Goal: Entertainment & Leisure: Browse casually

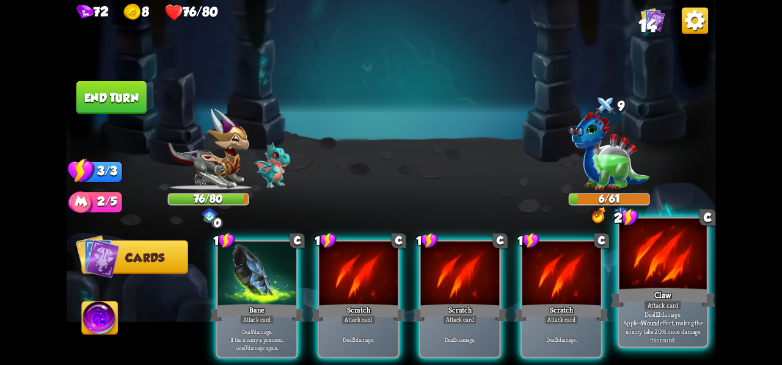
click at [691, 286] on div "Claw" at bounding box center [662, 297] width 104 height 23
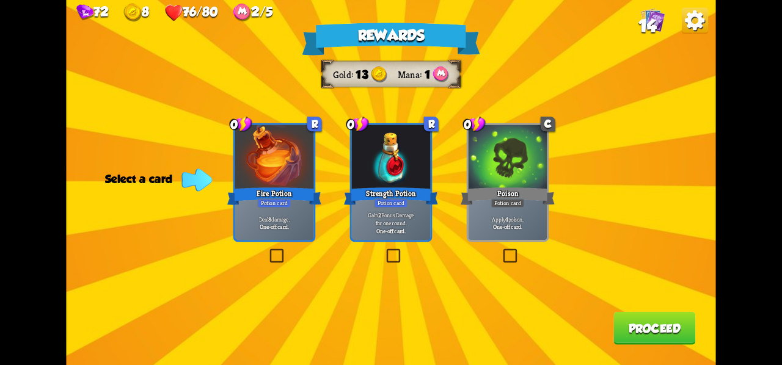
click at [267, 251] on label at bounding box center [267, 251] width 0 height 0
click at [0, 0] on input "checkbox" at bounding box center [0, 0] width 0 height 0
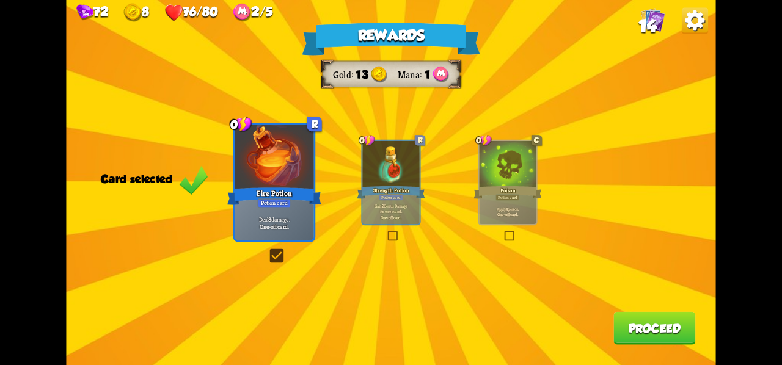
click at [508, 168] on div at bounding box center [507, 165] width 57 height 48
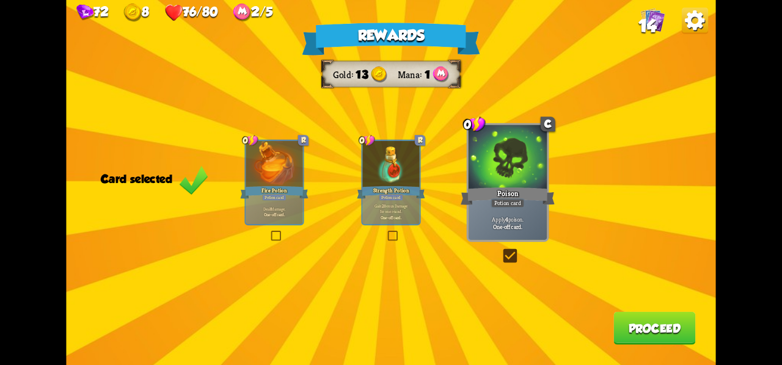
click at [514, 184] on div at bounding box center [507, 158] width 79 height 66
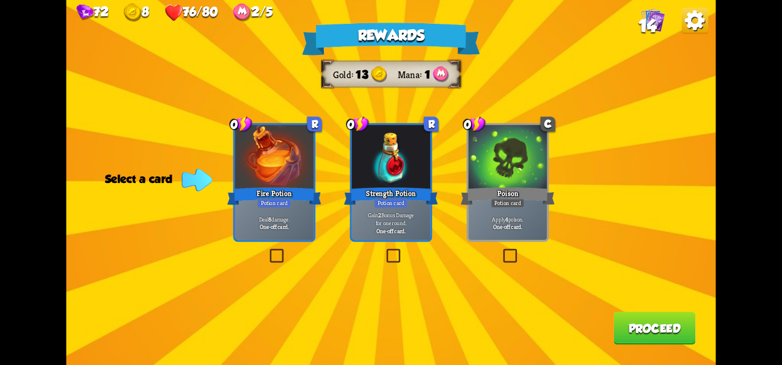
click at [500, 250] on div "Rewards Gold 13 Mana 1 Select a card 0 R Fire Potion Potion card Deal 8 damage.…" at bounding box center [390, 182] width 649 height 365
click at [498, 234] on div "Apply 4 poison. One-off card." at bounding box center [507, 223] width 79 height 34
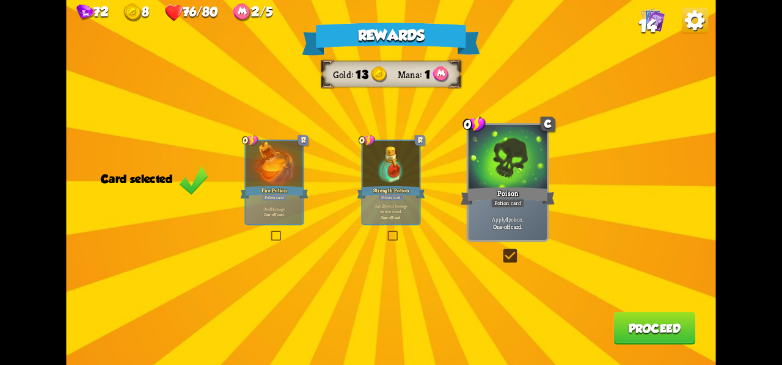
click at [624, 323] on button "Proceed" at bounding box center [654, 328] width 82 height 33
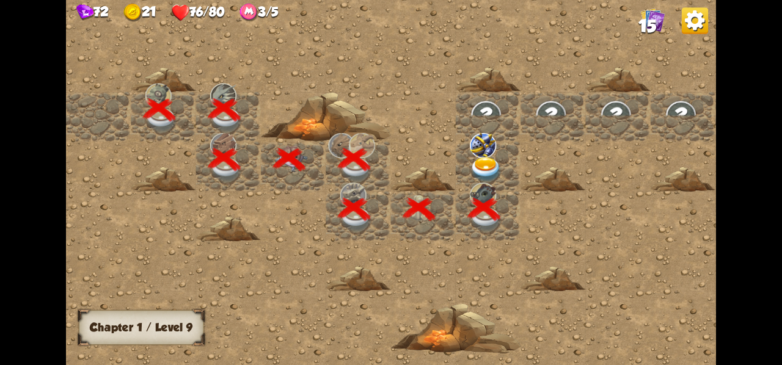
click at [481, 163] on img at bounding box center [486, 170] width 32 height 26
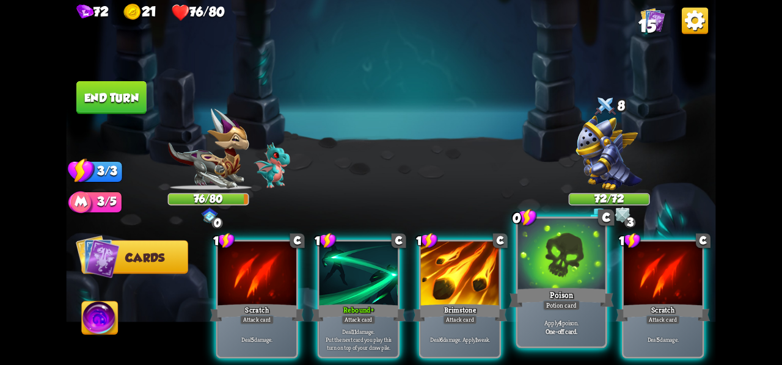
click at [581, 283] on div at bounding box center [561, 255] width 87 height 73
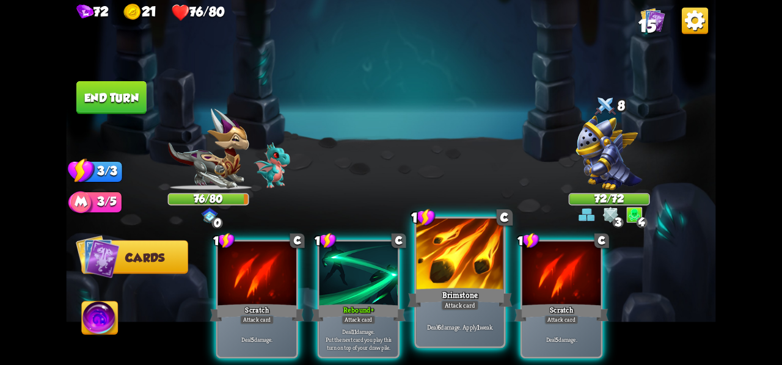
click at [441, 286] on div "Brimstone" at bounding box center [459, 297] width 104 height 23
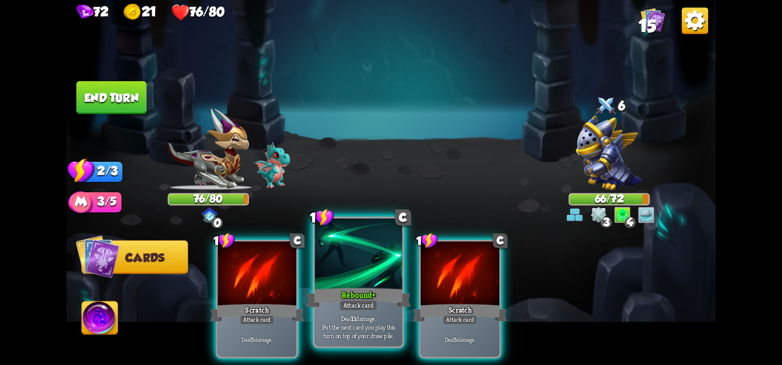
click at [381, 300] on div "Rebound +" at bounding box center [358, 297] width 104 height 23
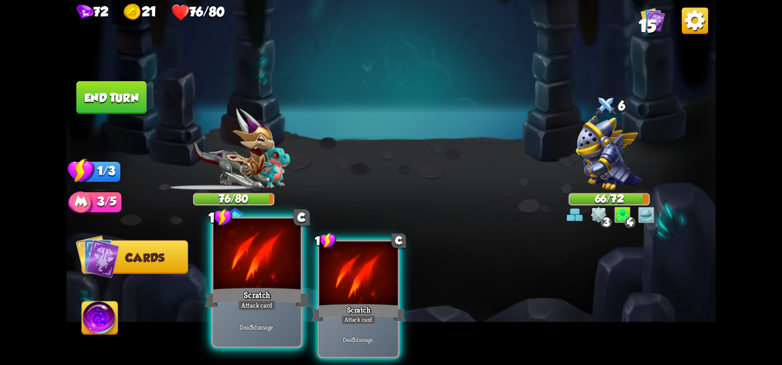
click at [244, 304] on div "Attack card" at bounding box center [257, 305] width 38 height 10
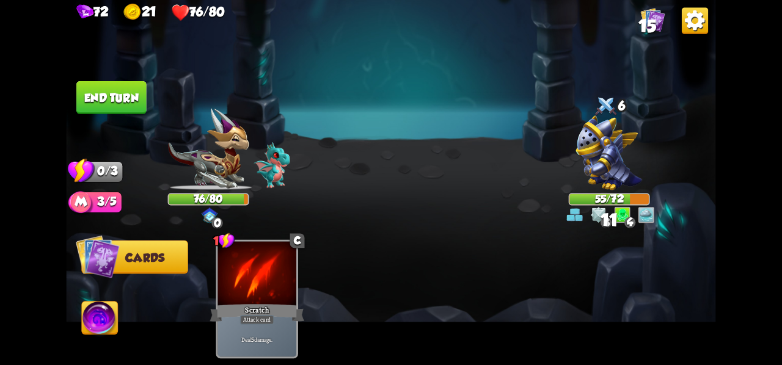
click at [105, 101] on button "End turn" at bounding box center [111, 97] width 70 height 33
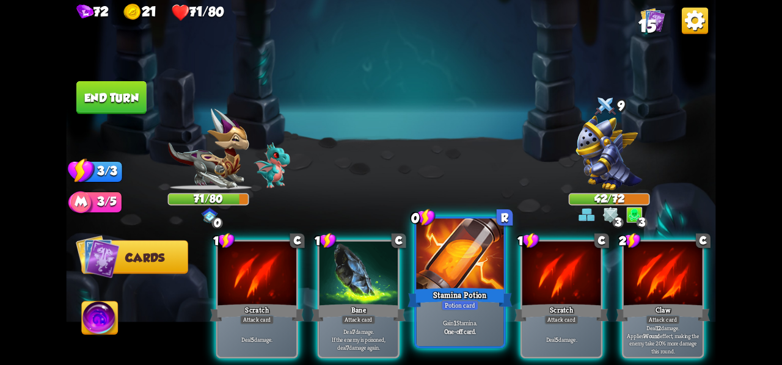
click at [464, 278] on div at bounding box center [460, 255] width 87 height 73
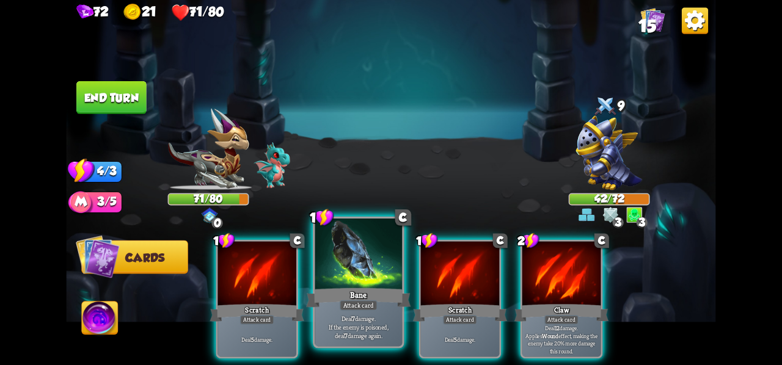
click at [369, 284] on div at bounding box center [358, 255] width 87 height 73
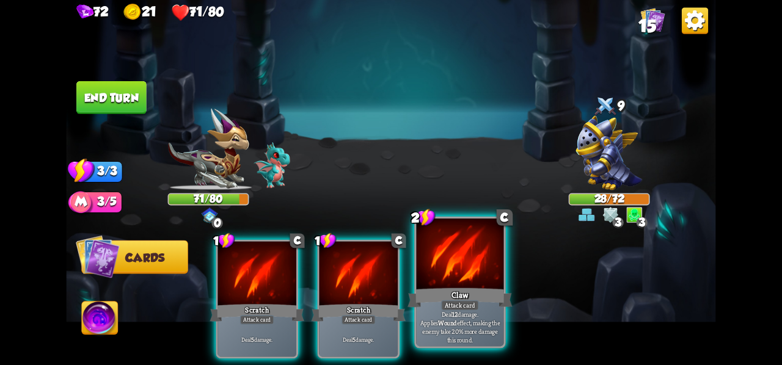
click at [452, 277] on div at bounding box center [460, 255] width 87 height 73
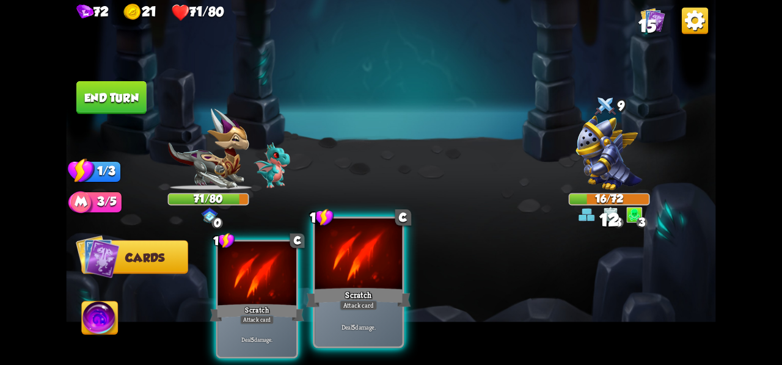
click at [391, 289] on div "Scratch" at bounding box center [358, 297] width 104 height 23
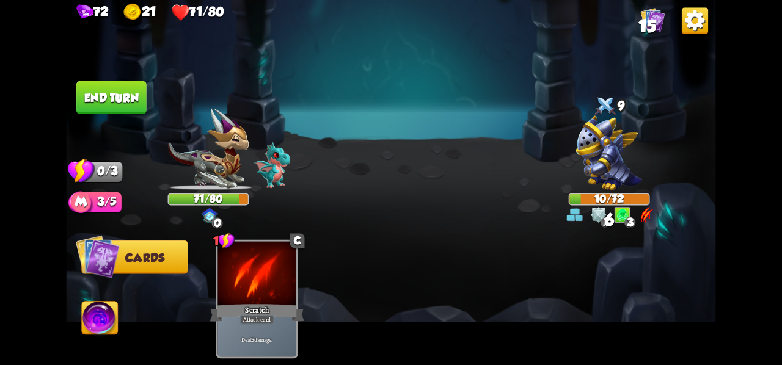
click at [121, 107] on button "End turn" at bounding box center [111, 97] width 70 height 33
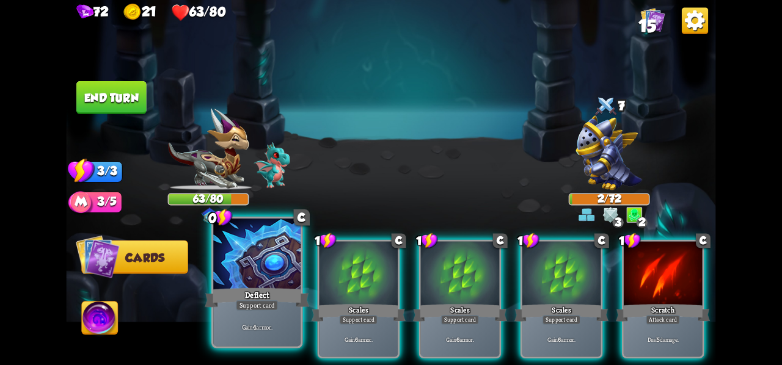
click at [297, 306] on div "Deflect" at bounding box center [257, 297] width 104 height 23
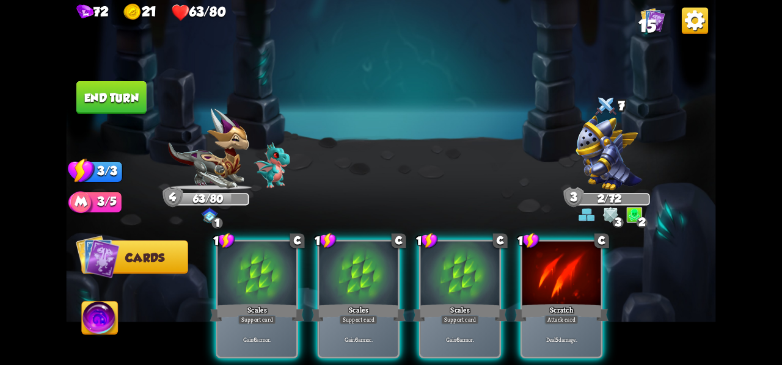
click at [133, 96] on button "End turn" at bounding box center [111, 97] width 70 height 33
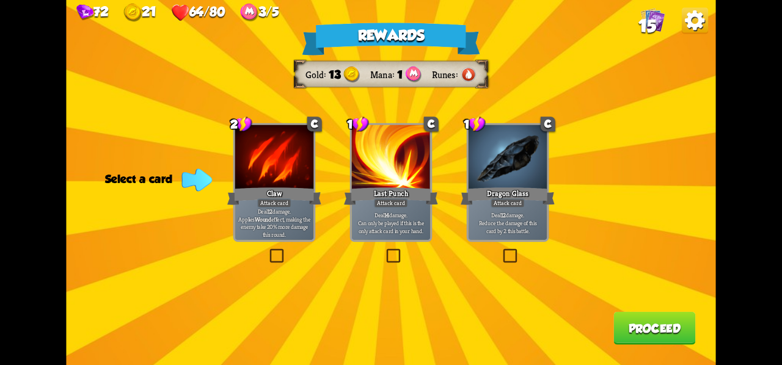
click at [384, 251] on label at bounding box center [384, 251] width 0 height 0
click at [0, 0] on input "checkbox" at bounding box center [0, 0] width 0 height 0
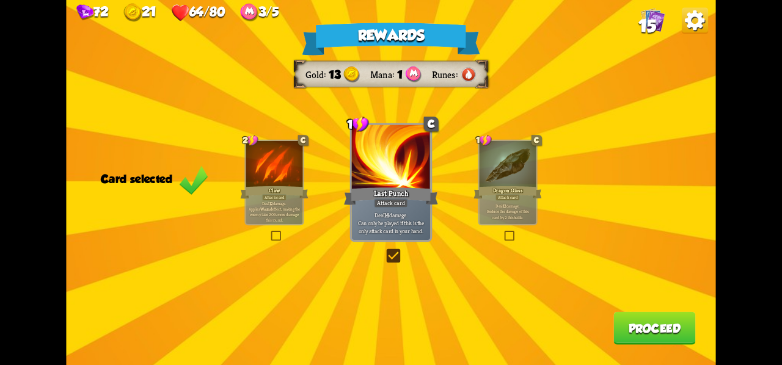
click at [641, 327] on button "Proceed" at bounding box center [654, 328] width 82 height 33
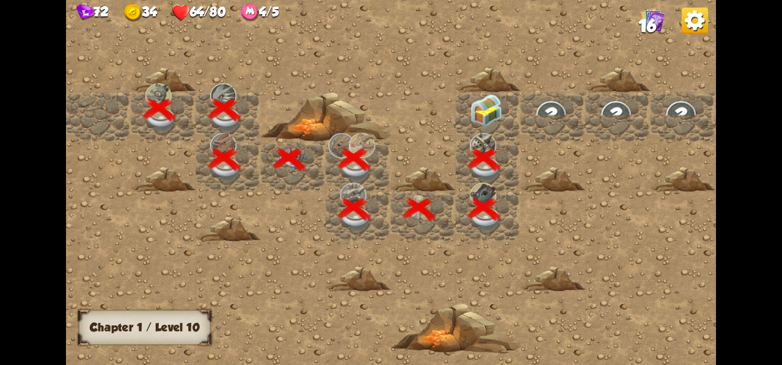
click at [497, 119] on img at bounding box center [486, 110] width 32 height 32
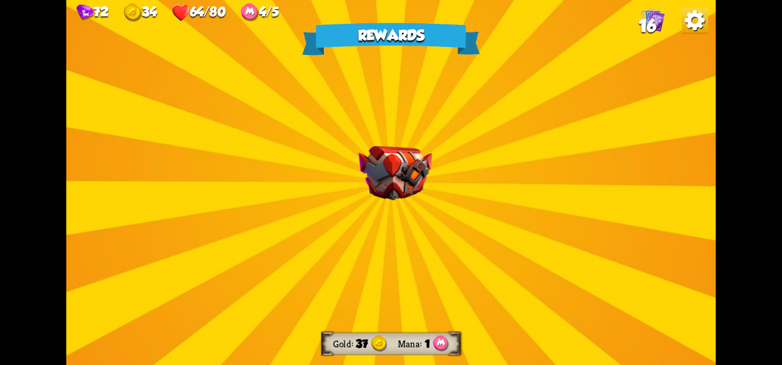
click at [424, 270] on div "Rewards Gold 37 Mana 1 Select a card 3 R Hibernate Support card Gain 12 armor. …" at bounding box center [390, 182] width 649 height 365
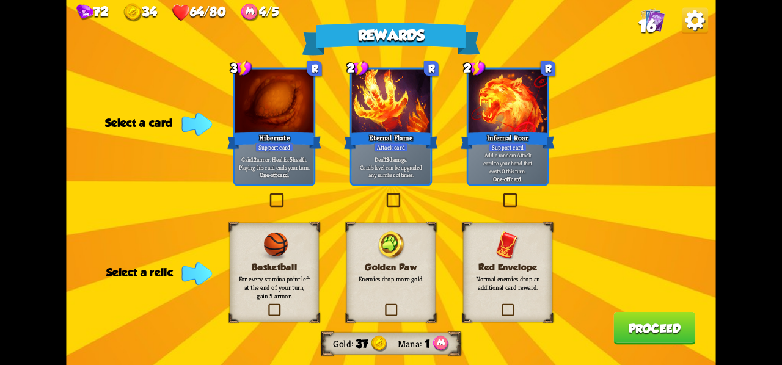
click at [642, 236] on div "Rewards Gold 37 Mana 1 Select a card 3 R Hibernate Support card Gain 12 armor. …" at bounding box center [390, 182] width 649 height 365
click at [383, 306] on label at bounding box center [383, 306] width 0 height 0
click at [0, 0] on input "checkbox" at bounding box center [0, 0] width 0 height 0
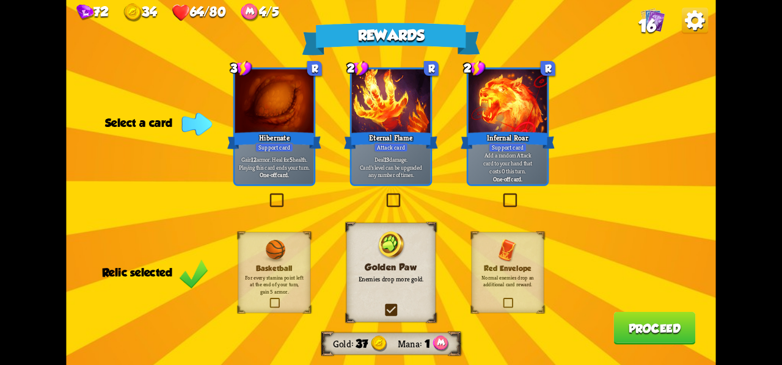
click at [267, 195] on label at bounding box center [267, 195] width 0 height 0
click at [0, 0] on input "checkbox" at bounding box center [0, 0] width 0 height 0
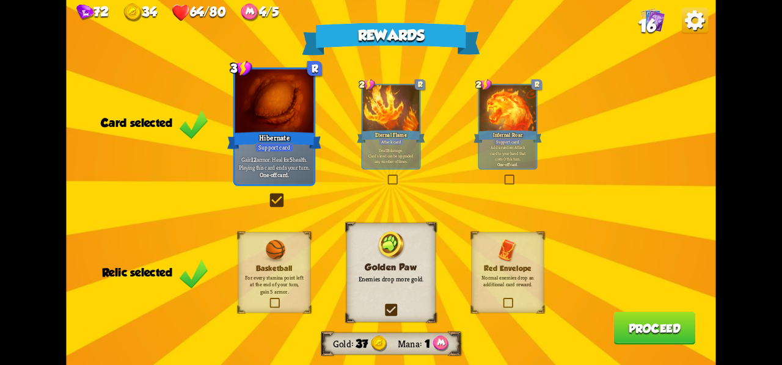
click at [658, 331] on button "Proceed" at bounding box center [654, 328] width 82 height 33
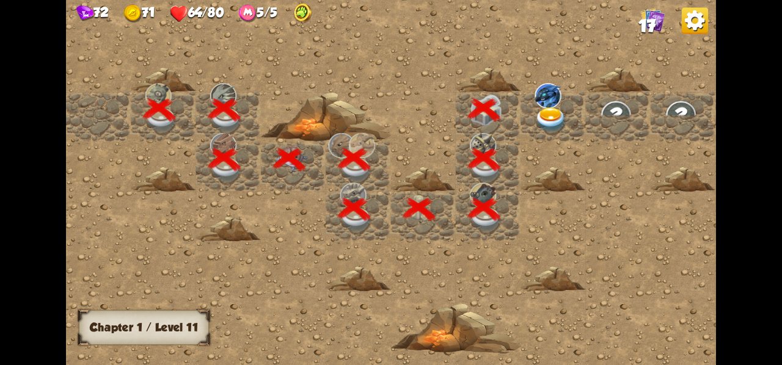
scroll to position [0, 235]
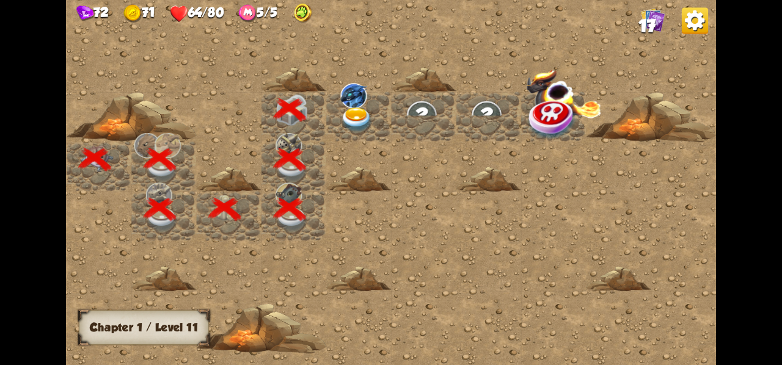
click at [347, 122] on img at bounding box center [356, 120] width 32 height 26
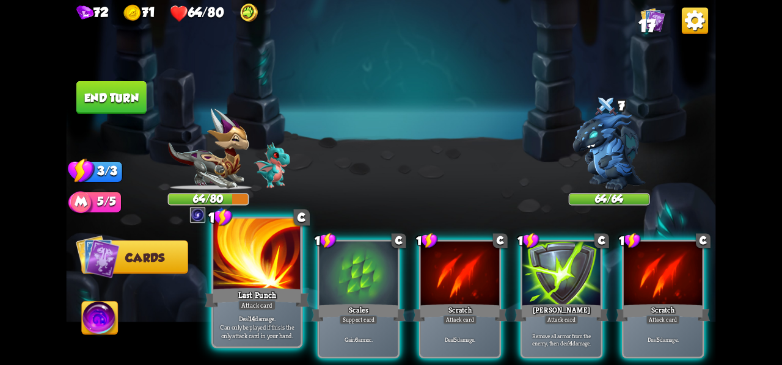
click at [253, 298] on div "Last Punch" at bounding box center [257, 297] width 104 height 23
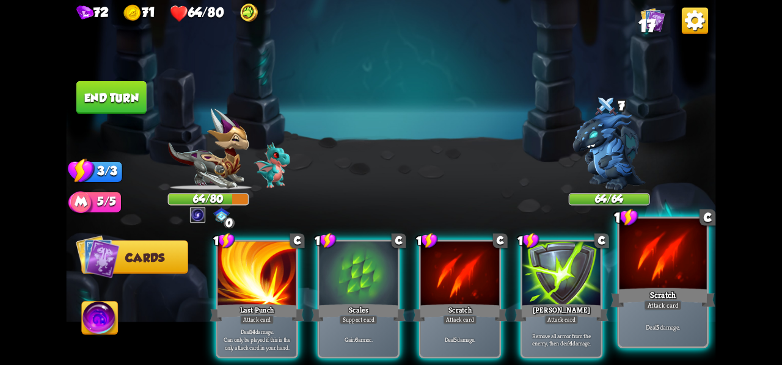
click at [666, 300] on div "Scratch" at bounding box center [662, 297] width 104 height 23
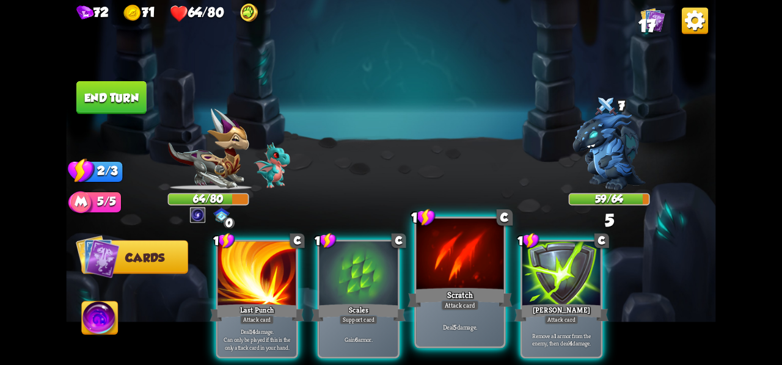
click at [461, 303] on div "Attack card" at bounding box center [460, 305] width 38 height 10
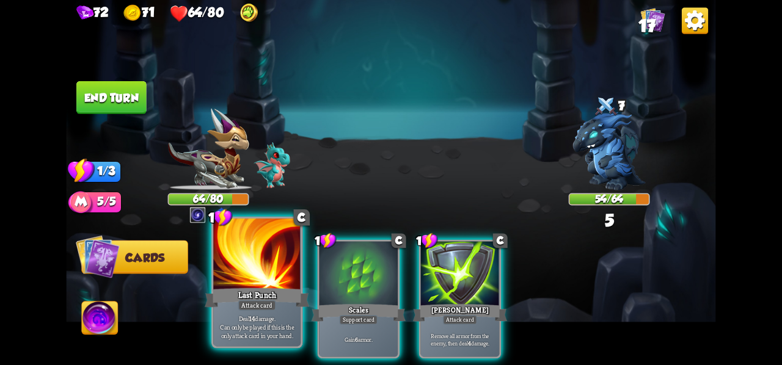
click at [249, 305] on div "Attack card" at bounding box center [257, 305] width 38 height 10
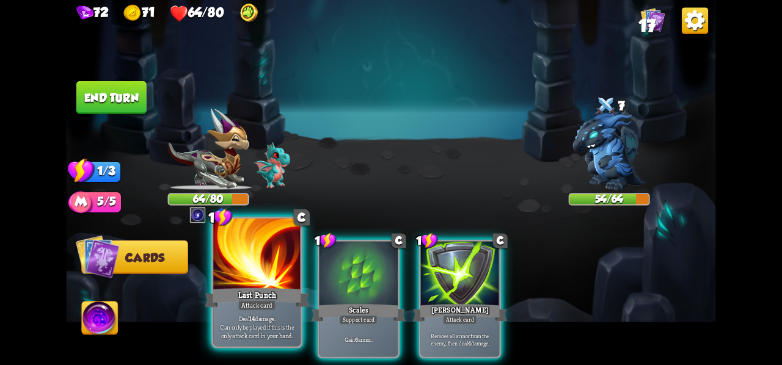
click at [249, 305] on div "Attack card" at bounding box center [257, 305] width 38 height 10
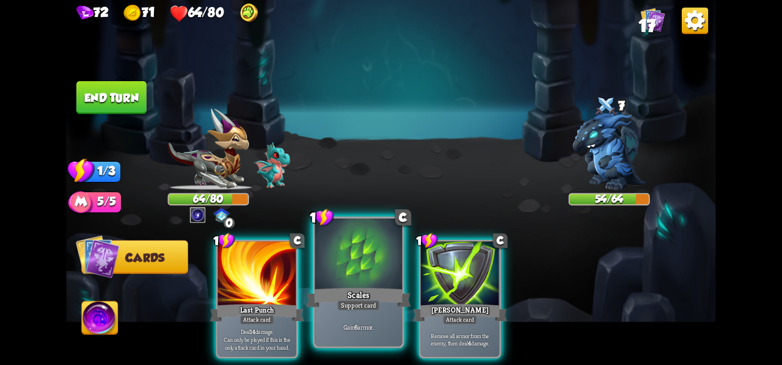
click at [355, 294] on div "Scales" at bounding box center [358, 297] width 104 height 23
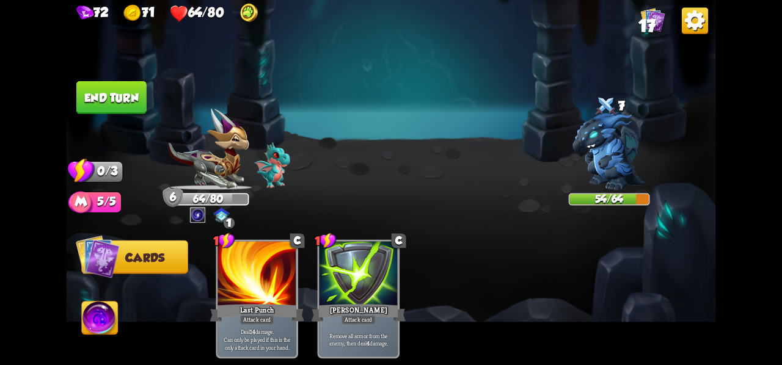
click at [103, 101] on button "End turn" at bounding box center [111, 97] width 70 height 33
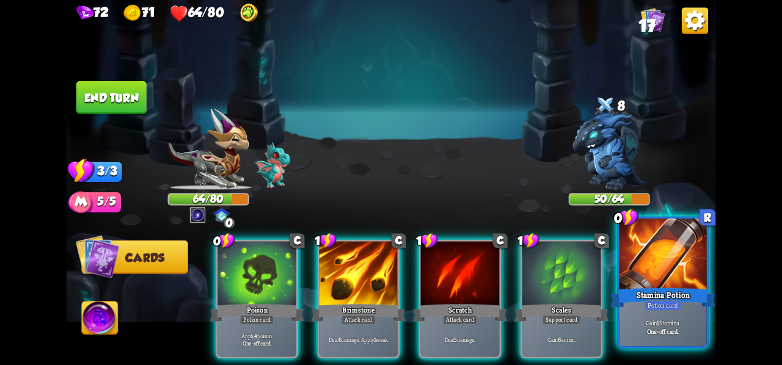
click at [668, 293] on div "Stamina Potion" at bounding box center [662, 297] width 104 height 23
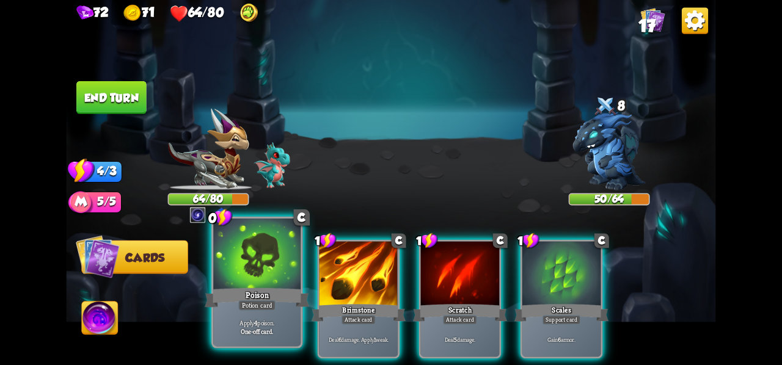
click at [259, 307] on div "Potion card" at bounding box center [256, 305] width 37 height 10
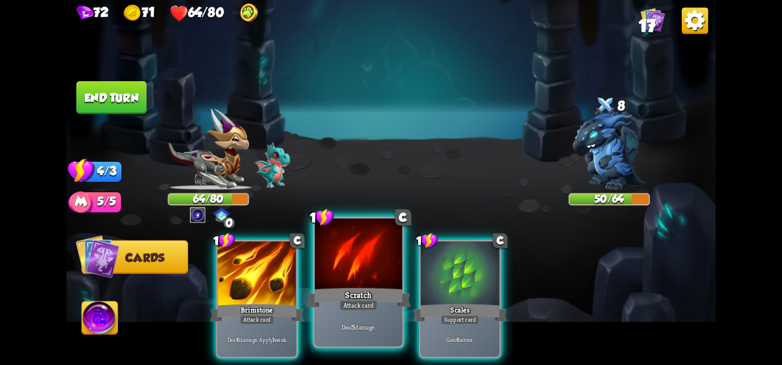
click at [365, 286] on div "Scratch" at bounding box center [358, 297] width 104 height 23
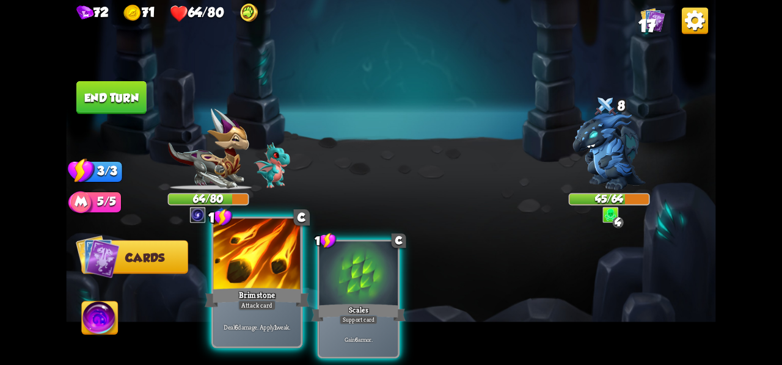
click at [280, 283] on div at bounding box center [256, 255] width 87 height 73
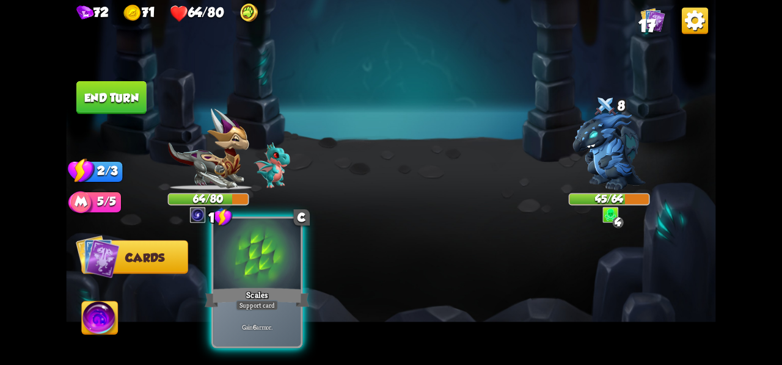
click at [280, 283] on div at bounding box center [256, 255] width 87 height 73
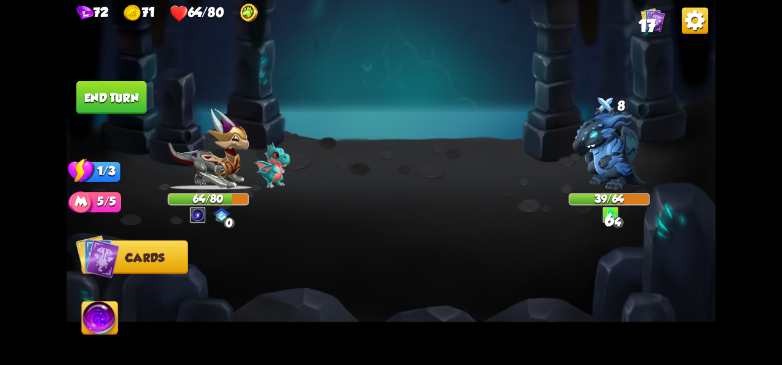
click at [468, 296] on div at bounding box center [455, 284] width 519 height 162
click at [162, 251] on button "Cards" at bounding box center [134, 258] width 106 height 34
click at [116, 95] on button "End turn" at bounding box center [111, 97] width 70 height 33
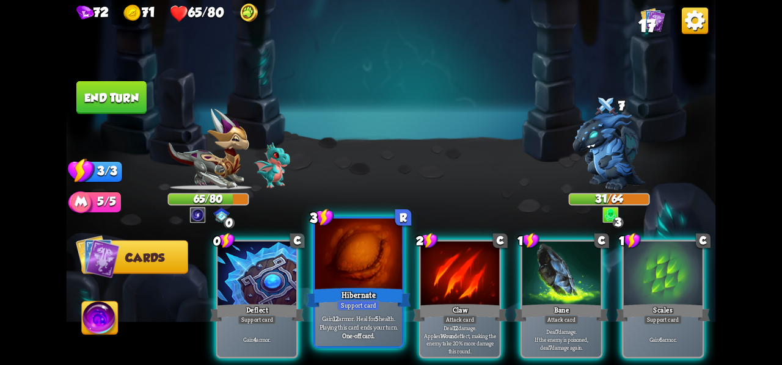
click at [332, 255] on div at bounding box center [358, 255] width 87 height 73
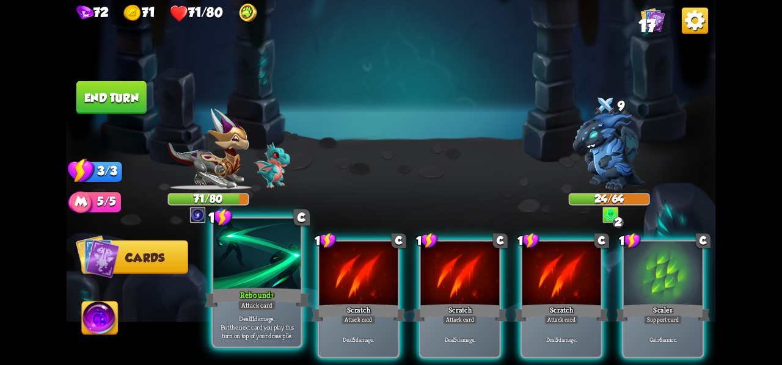
click at [286, 292] on div "Rebound +" at bounding box center [257, 297] width 104 height 23
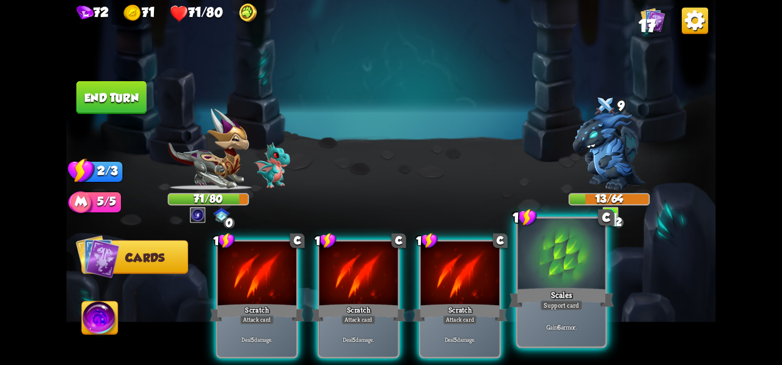
click at [558, 310] on div "Support card" at bounding box center [561, 305] width 43 height 10
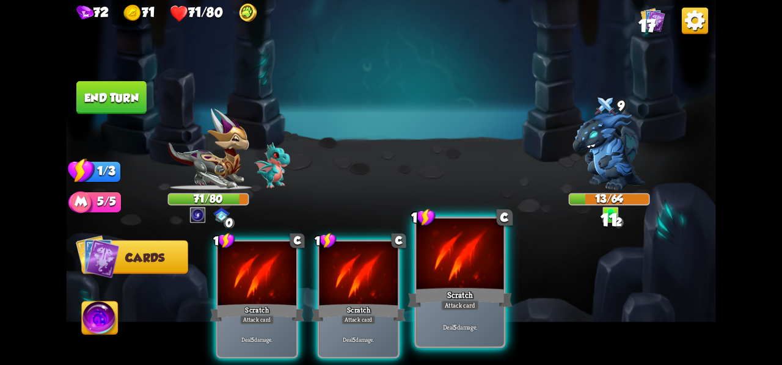
click at [446, 293] on div "Scratch" at bounding box center [459, 297] width 104 height 23
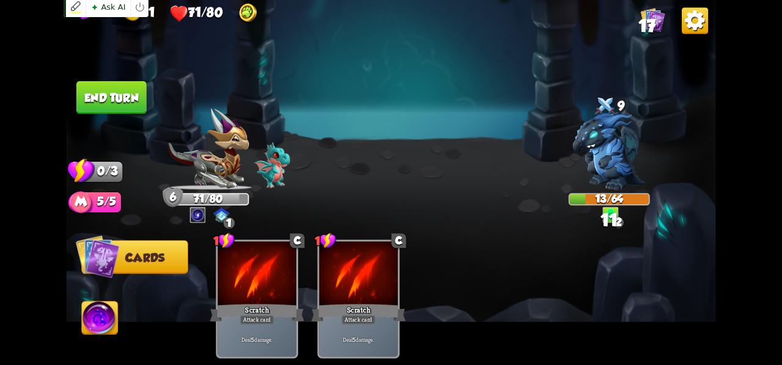
click at [130, 120] on img at bounding box center [390, 182] width 649 height 365
click at [129, 97] on button "End turn" at bounding box center [111, 97] width 70 height 33
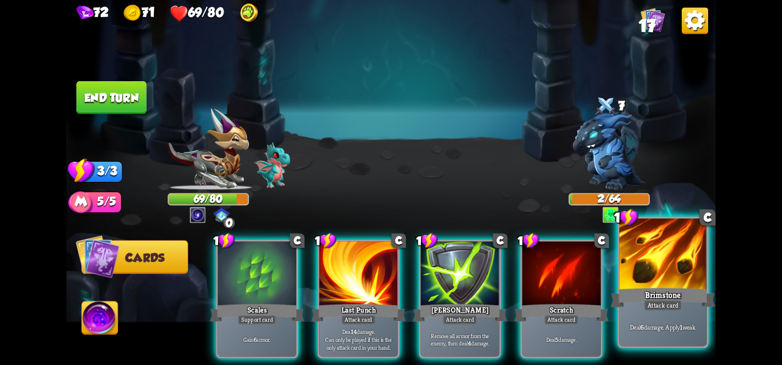
click at [639, 307] on div "Brimstone" at bounding box center [662, 297] width 104 height 23
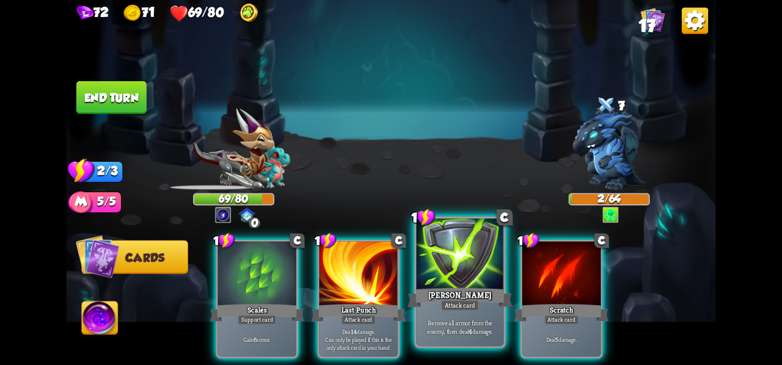
click at [463, 302] on div "Attack card" at bounding box center [460, 305] width 38 height 10
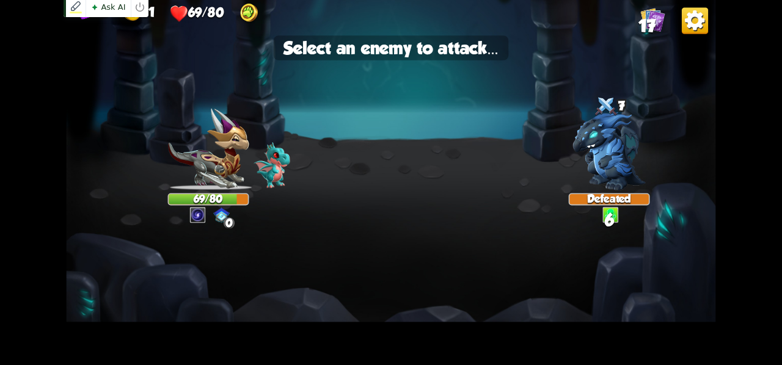
click at [371, 309] on img at bounding box center [390, 182] width 649 height 365
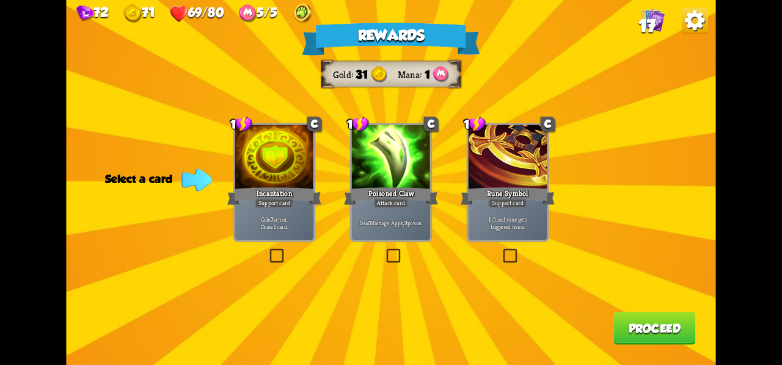
drag, startPoint x: 394, startPoint y: 217, endPoint x: 627, endPoint y: 285, distance: 243.1
click at [395, 217] on div "Deal 7 damage. Apply 3 poison." at bounding box center [391, 223] width 79 height 34
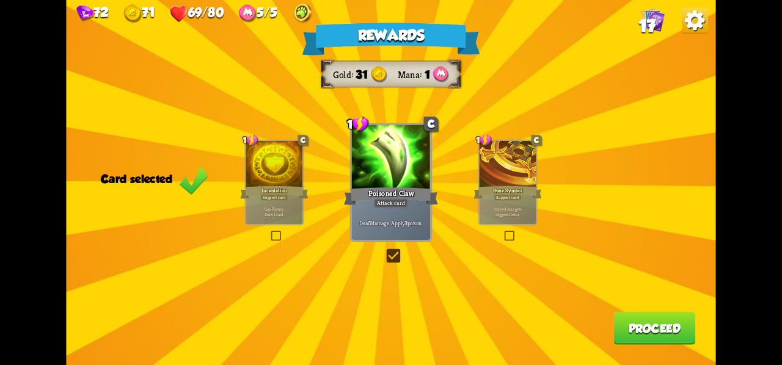
click at [639, 350] on div "Rewards Gold 31 Mana 1 Card selected 1 C Incantation Support card Gain 7 armor.…" at bounding box center [390, 182] width 649 height 365
click at [634, 314] on button "Proceed" at bounding box center [654, 328] width 82 height 33
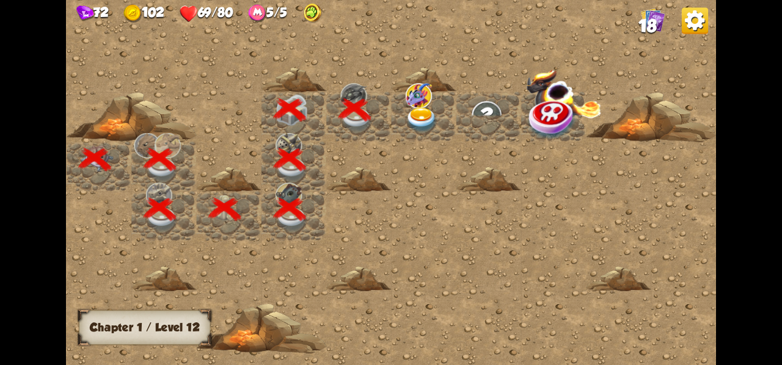
click at [410, 117] on img at bounding box center [421, 120] width 32 height 26
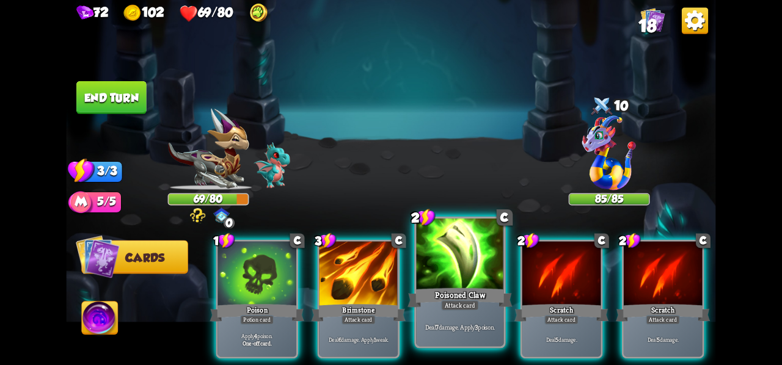
click at [455, 283] on div at bounding box center [460, 255] width 87 height 73
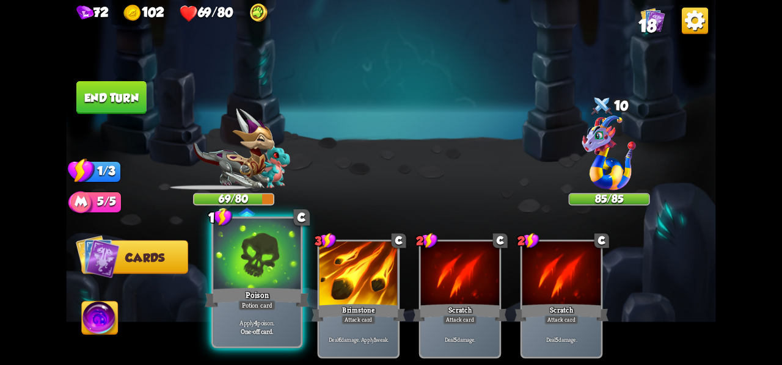
click at [262, 299] on div "Poison" at bounding box center [257, 297] width 104 height 23
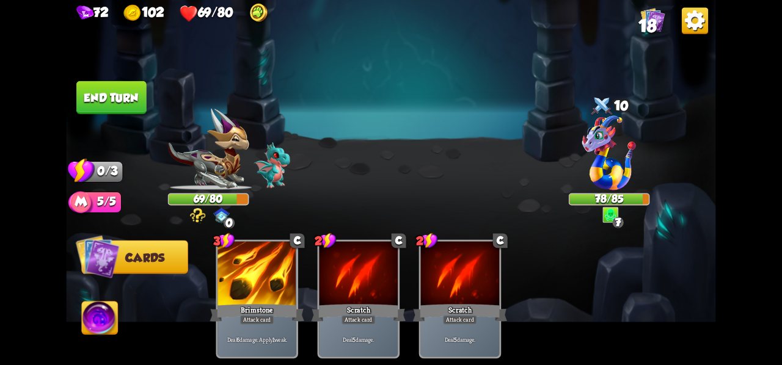
click at [215, 214] on img at bounding box center [221, 216] width 16 height 16
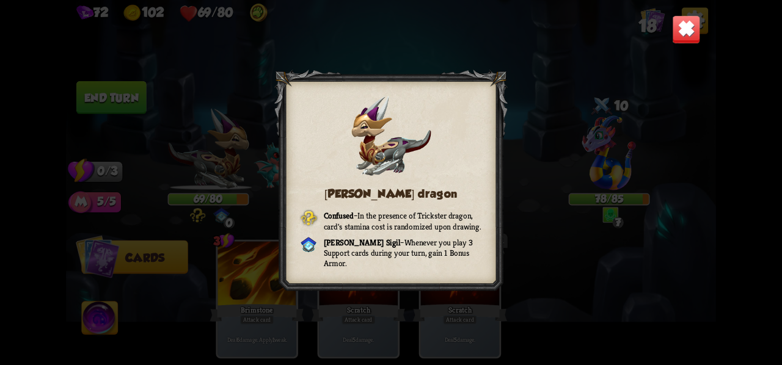
click at [198, 162] on div "Chevalier dragon Confused – In the presence of Trickster dragon, card's stamina…" at bounding box center [390, 182] width 649 height 365
click at [104, 98] on div "Chevalier dragon Confused – In the presence of Trickster dragon, card's stamina…" at bounding box center [390, 182] width 649 height 365
click at [710, 29] on div "Chevalier dragon Confused – In the presence of Trickster dragon, card's stamina…" at bounding box center [390, 182] width 649 height 365
drag, startPoint x: 674, startPoint y: 32, endPoint x: 667, endPoint y: 35, distance: 7.9
click at [674, 31] on img at bounding box center [686, 29] width 29 height 29
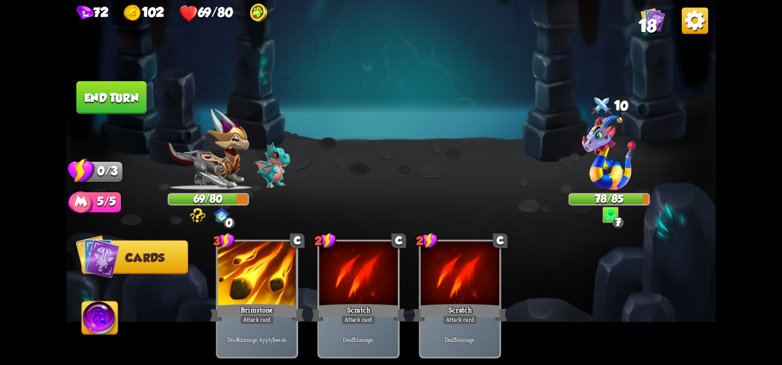
click at [128, 97] on button "End turn" at bounding box center [111, 97] width 70 height 33
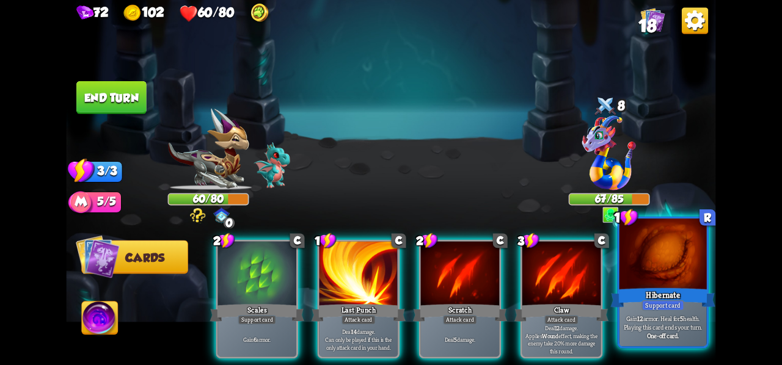
click at [688, 242] on div at bounding box center [662, 255] width 87 height 73
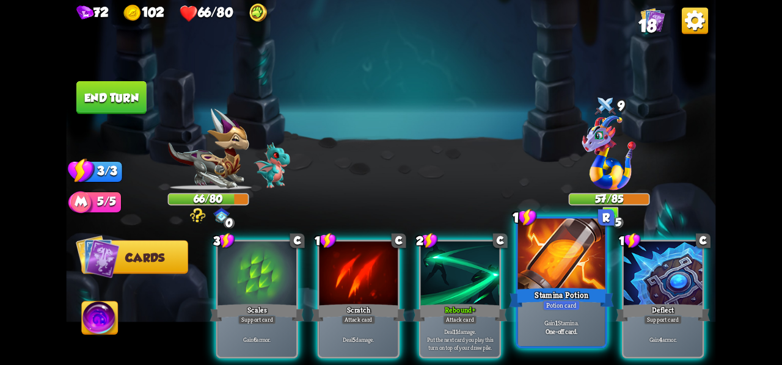
click at [572, 313] on div "Gain 1 Stamina. One-off card." at bounding box center [561, 327] width 87 height 38
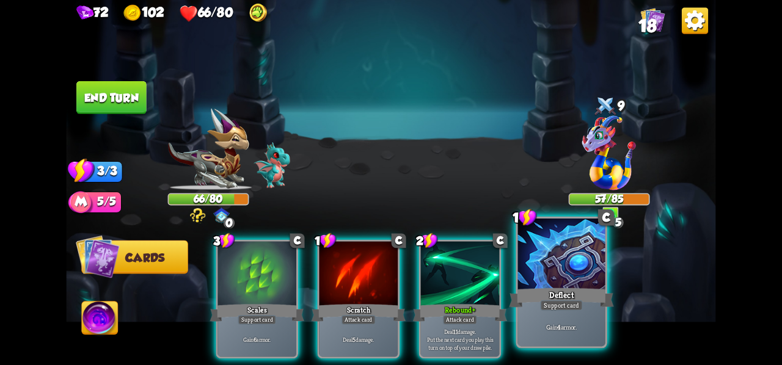
click at [578, 258] on div at bounding box center [561, 255] width 87 height 73
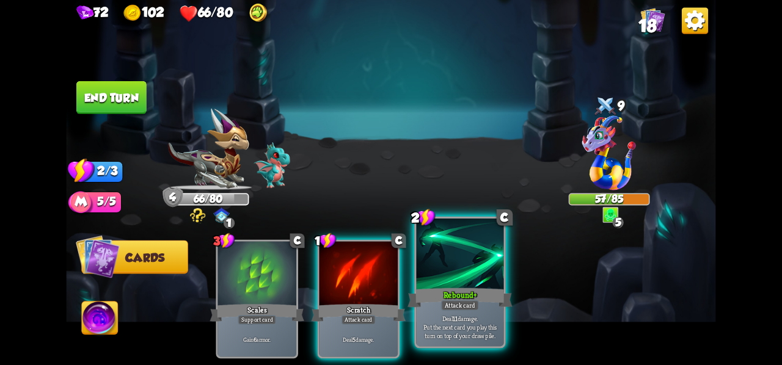
click at [486, 268] on div at bounding box center [460, 255] width 87 height 73
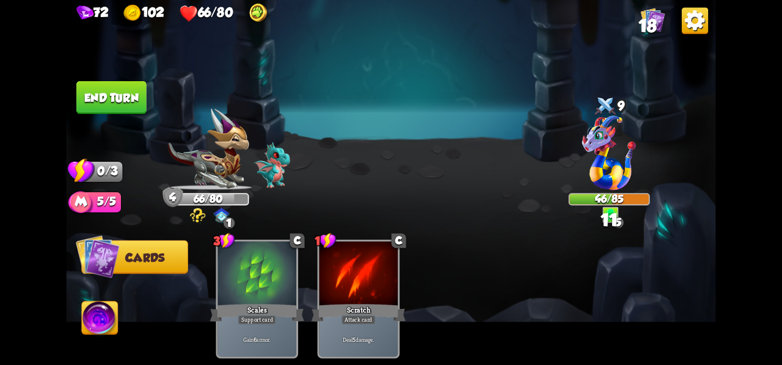
click at [115, 96] on button "End turn" at bounding box center [111, 97] width 70 height 33
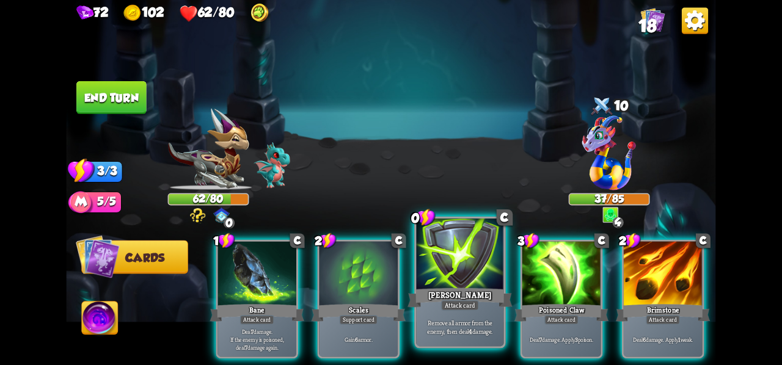
click at [467, 291] on div "[PERSON_NAME]" at bounding box center [459, 297] width 104 height 23
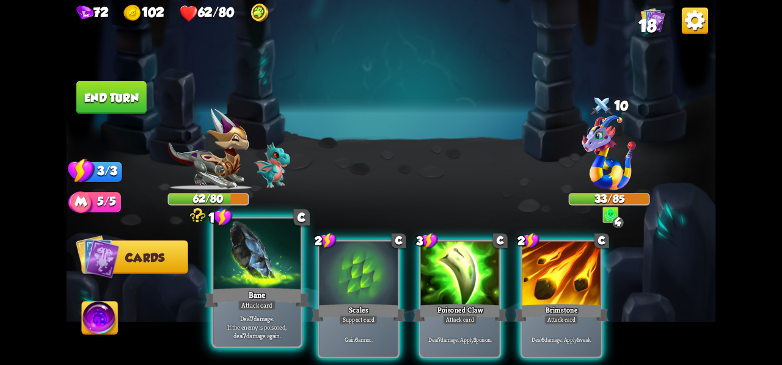
click at [268, 275] on div at bounding box center [256, 255] width 87 height 73
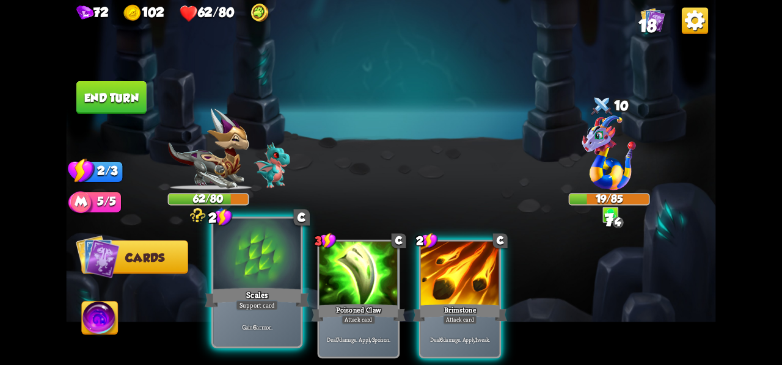
click at [231, 315] on div "Gain 6 armor." at bounding box center [256, 327] width 87 height 38
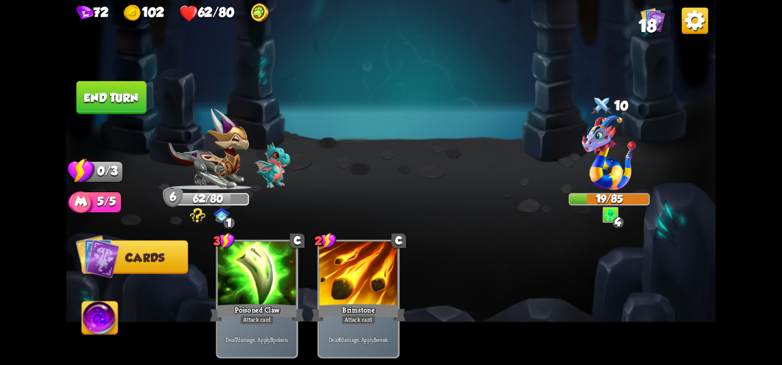
click at [110, 96] on button "End turn" at bounding box center [111, 97] width 70 height 33
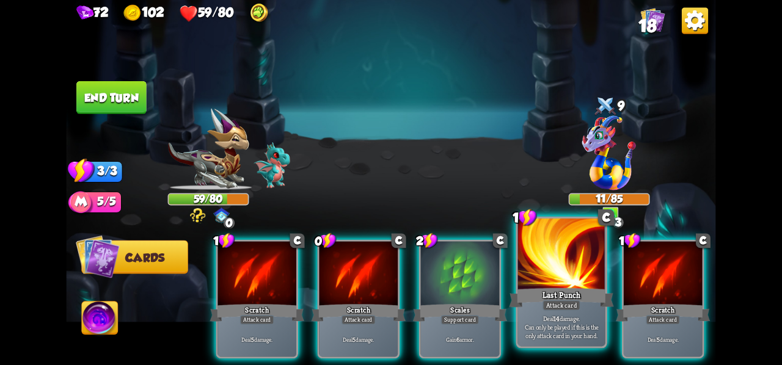
click at [582, 293] on div "Last Punch" at bounding box center [561, 297] width 104 height 23
drag, startPoint x: 583, startPoint y: 296, endPoint x: 583, endPoint y: 313, distance: 17.1
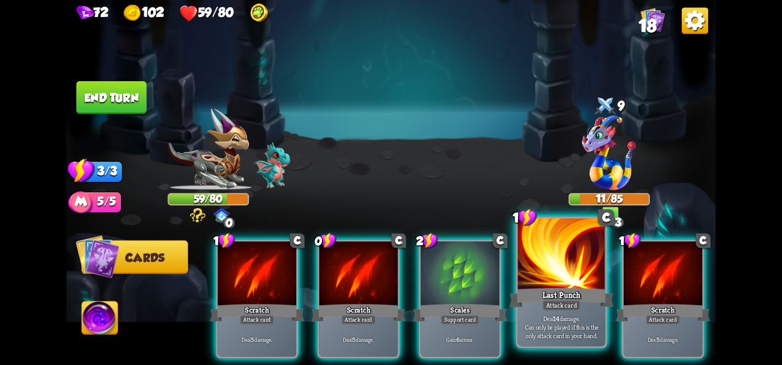
click at [583, 296] on div "Last Punch" at bounding box center [561, 297] width 104 height 23
click at [583, 313] on div "Deal 14 damage. Can only be played if this is the only attack card in your hand." at bounding box center [561, 327] width 87 height 38
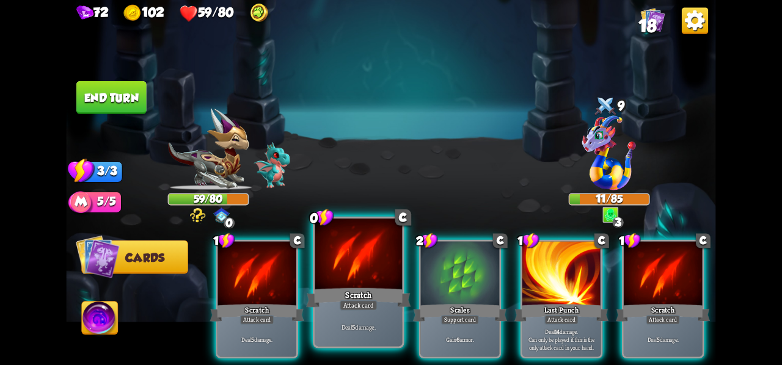
click at [368, 319] on div "Deal 5 damage." at bounding box center [358, 327] width 87 height 38
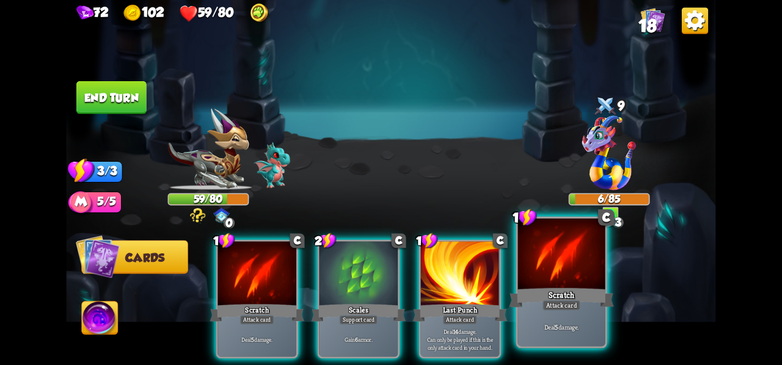
click at [570, 300] on div "Attack card" at bounding box center [561, 305] width 38 height 10
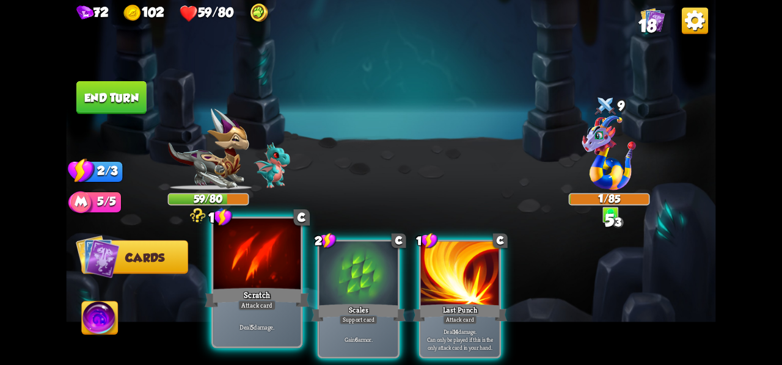
click at [277, 273] on div at bounding box center [256, 255] width 87 height 73
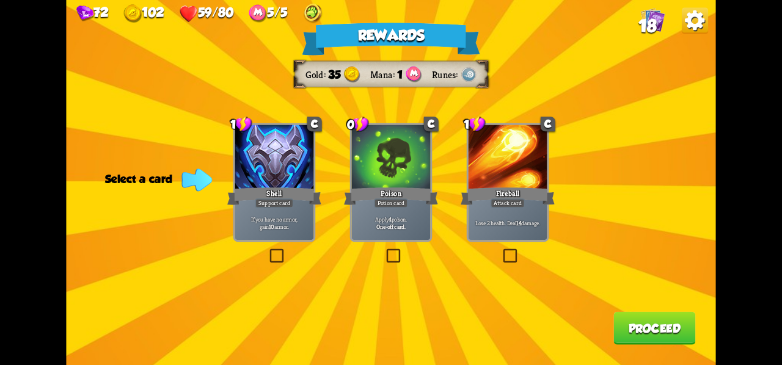
click at [267, 251] on label at bounding box center [267, 251] width 0 height 0
click at [0, 0] on input "checkbox" at bounding box center [0, 0] width 0 height 0
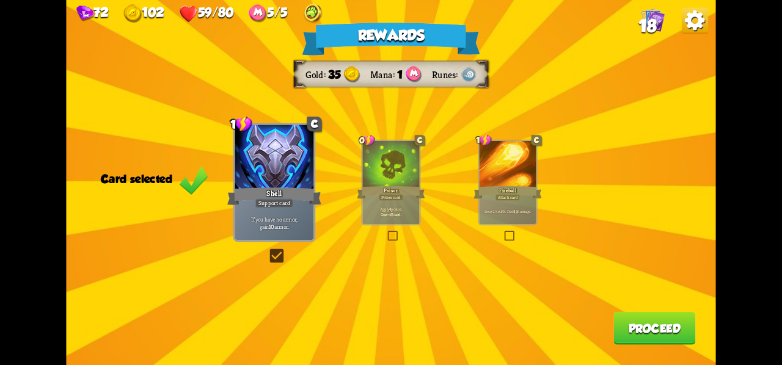
click at [614, 327] on button "Proceed" at bounding box center [654, 328] width 82 height 33
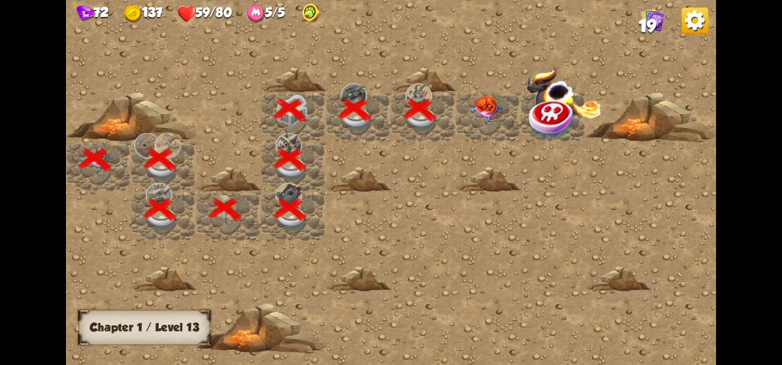
click at [493, 120] on div at bounding box center [488, 116] width 65 height 49
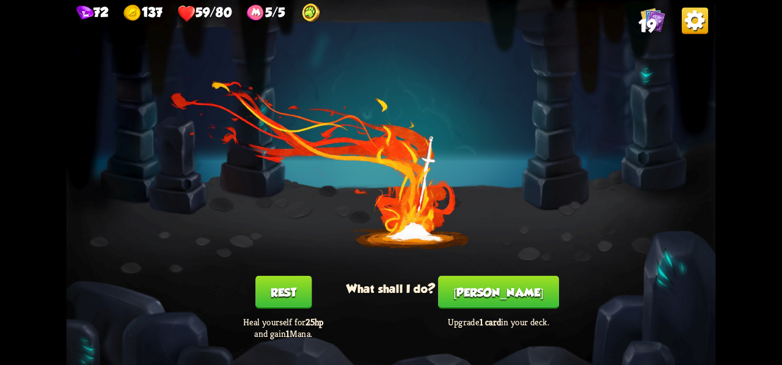
click at [499, 297] on button "Smith" at bounding box center [498, 292] width 121 height 33
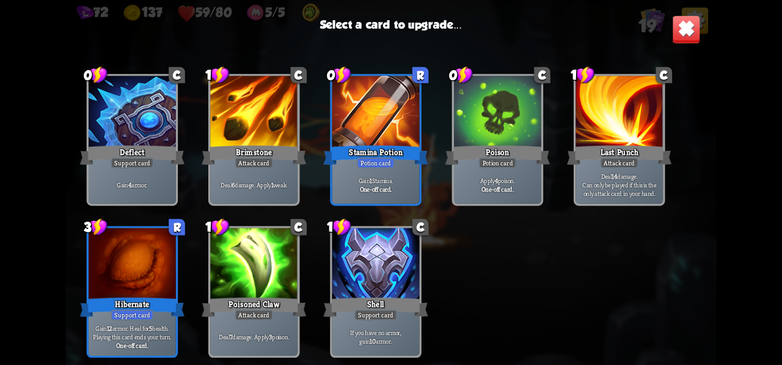
scroll to position [0, 0]
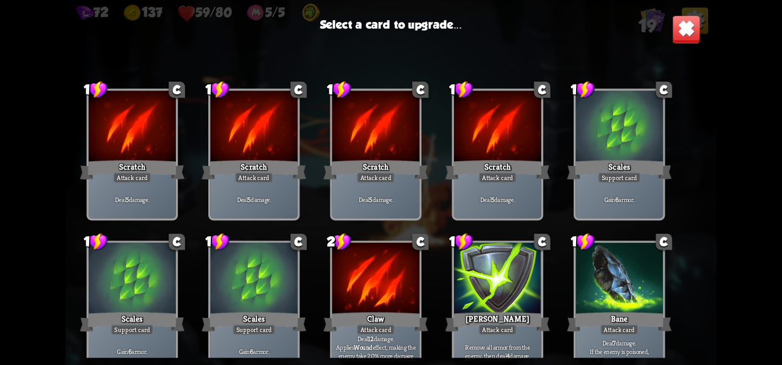
click at [678, 18] on img at bounding box center [686, 29] width 29 height 29
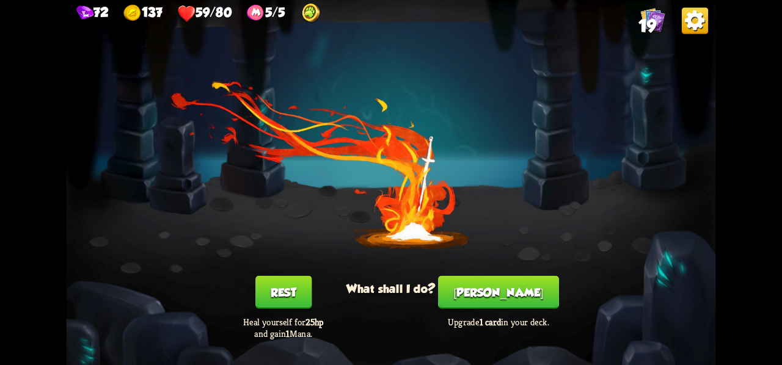
click at [269, 283] on button "Rest" at bounding box center [283, 292] width 56 height 33
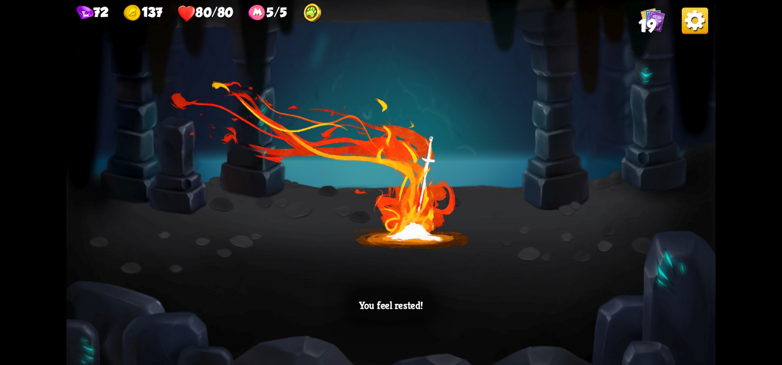
click at [613, 198] on div "You feel rested!" at bounding box center [390, 182] width 649 height 365
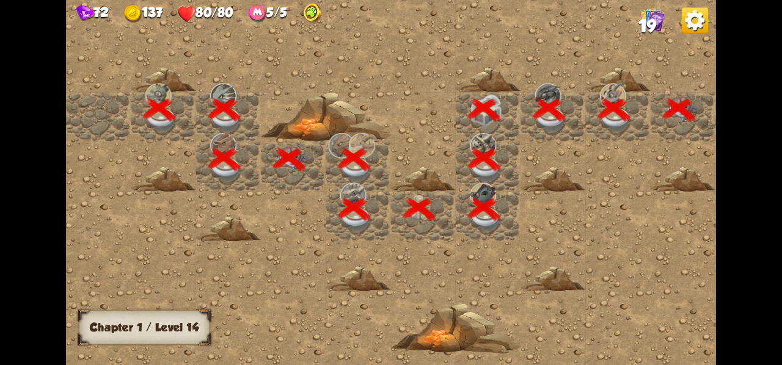
scroll to position [0, 235]
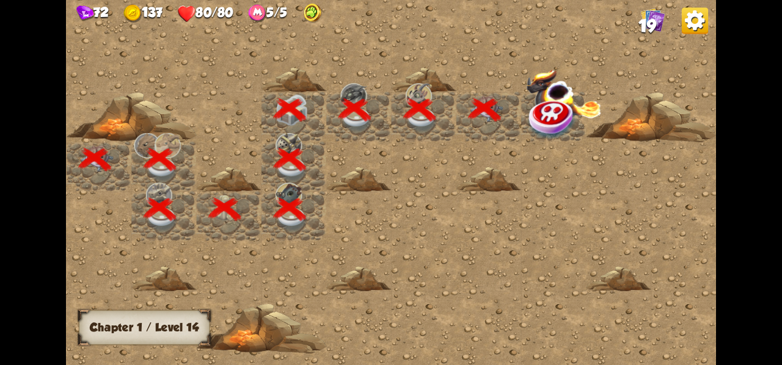
click at [542, 101] on img at bounding box center [552, 119] width 49 height 42
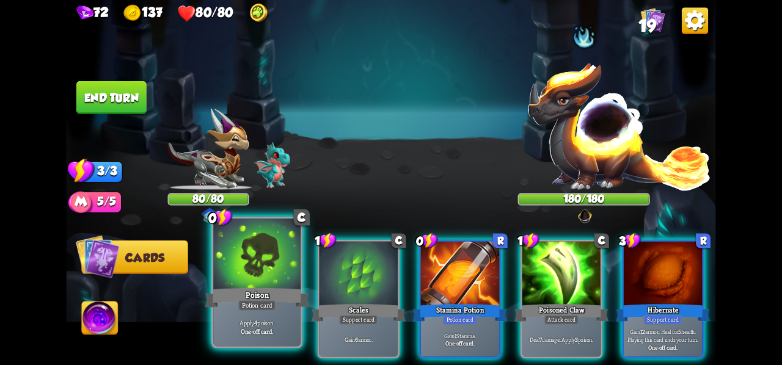
click at [267, 317] on div "Apply 4 poison. One-off card." at bounding box center [256, 327] width 87 height 38
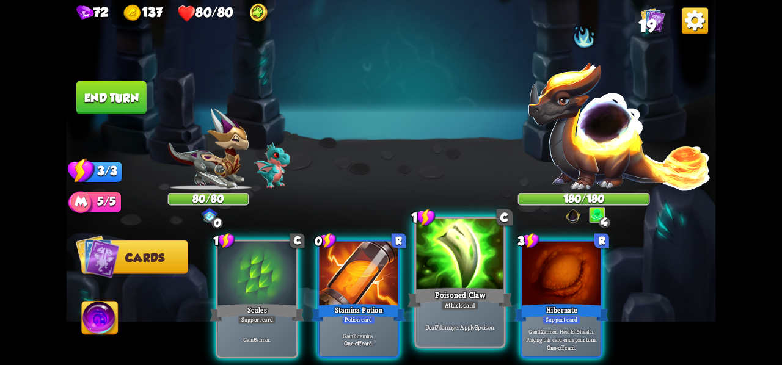
click at [449, 318] on div "Deal 7 damage. Apply 3 poison." at bounding box center [460, 327] width 87 height 38
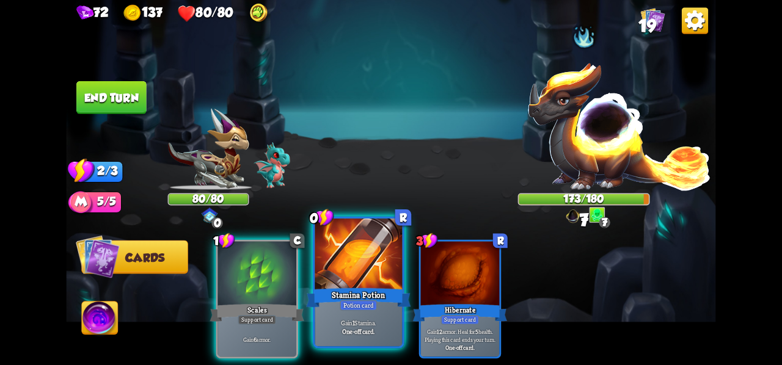
click at [350, 314] on div "Gain 1 Stamina. One-off card." at bounding box center [358, 327] width 87 height 38
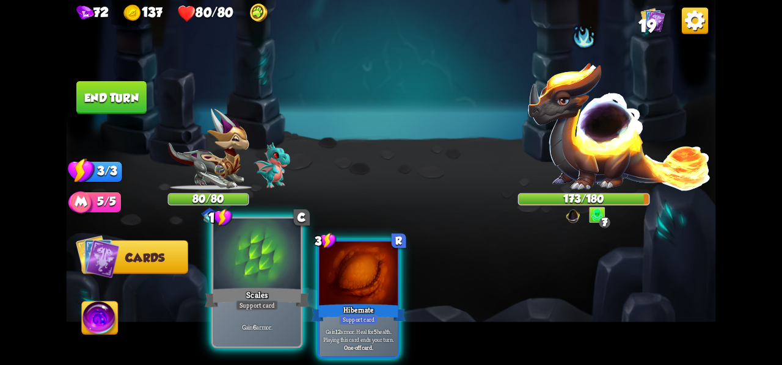
click at [255, 334] on div "Gain 6 armor." at bounding box center [256, 327] width 87 height 38
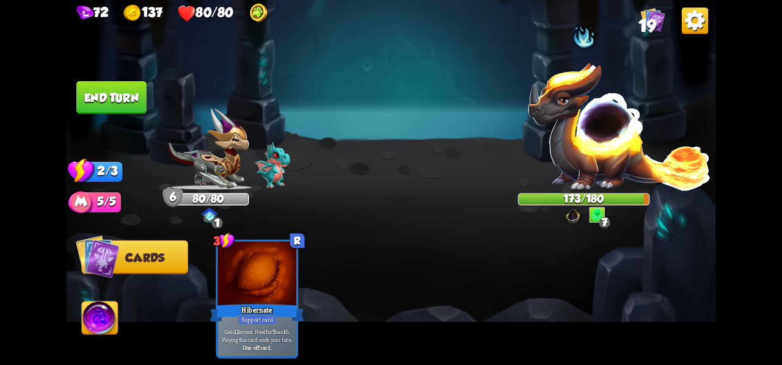
click at [109, 96] on button "End turn" at bounding box center [111, 97] width 70 height 33
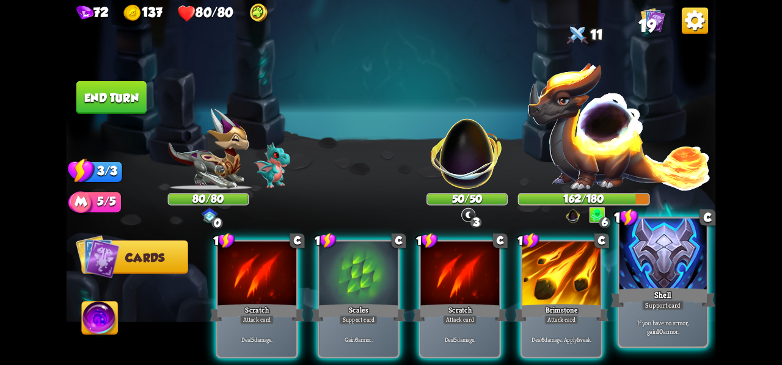
click at [662, 296] on div "Shell" at bounding box center [662, 297] width 104 height 23
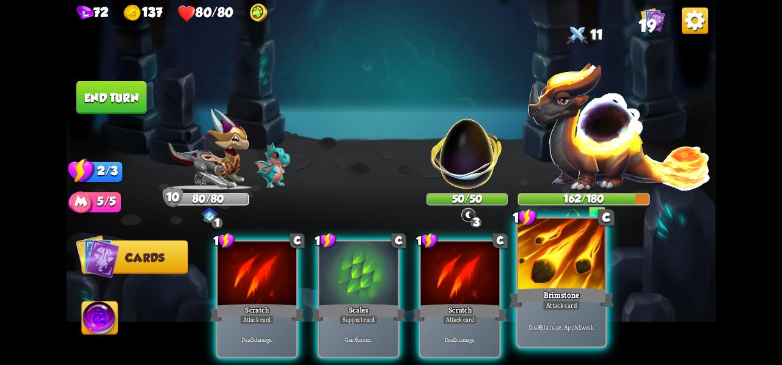
click at [553, 291] on div "Brimstone" at bounding box center [561, 297] width 104 height 23
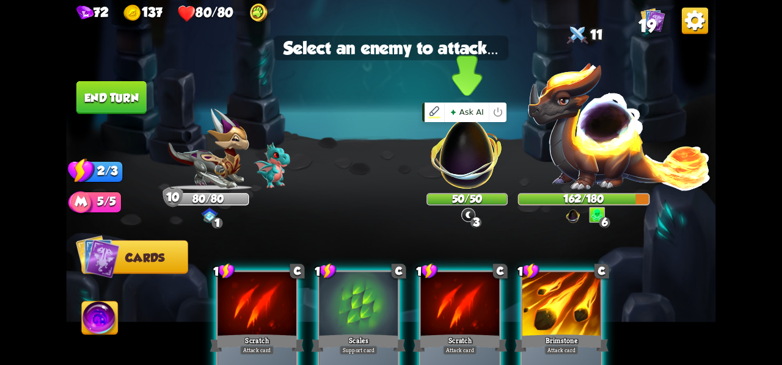
click at [463, 163] on img at bounding box center [466, 147] width 85 height 85
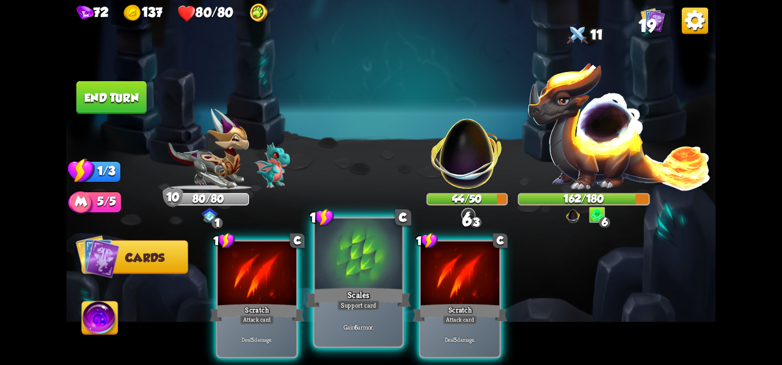
click at [344, 302] on div "Support card" at bounding box center [358, 305] width 43 height 10
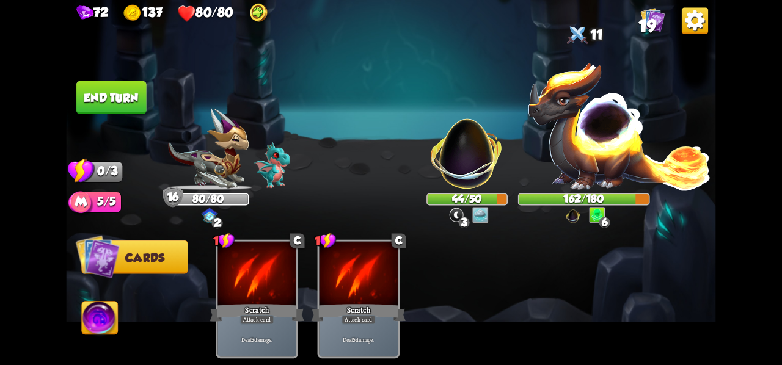
click at [118, 97] on button "End turn" at bounding box center [111, 97] width 70 height 33
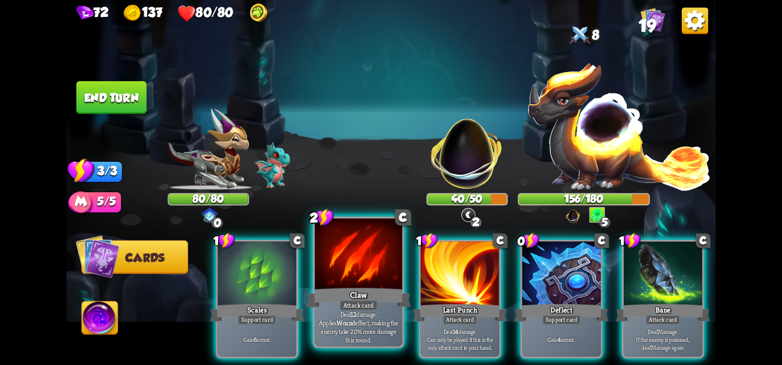
drag, startPoint x: 352, startPoint y: 294, endPoint x: 399, endPoint y: 294, distance: 47.6
click at [352, 294] on div "Claw" at bounding box center [358, 297] width 104 height 23
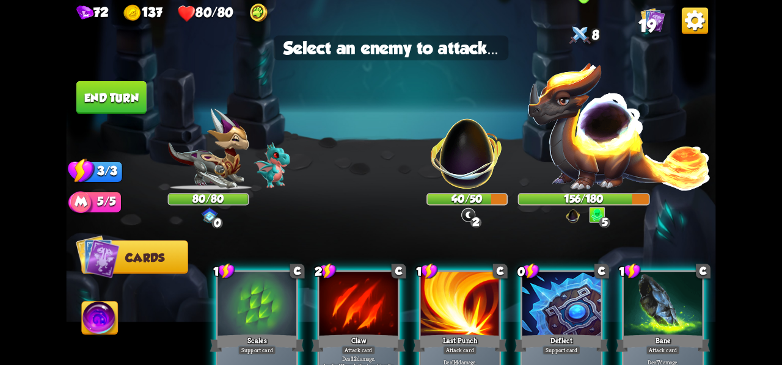
click at [547, 197] on div "156/180" at bounding box center [583, 199] width 130 height 10
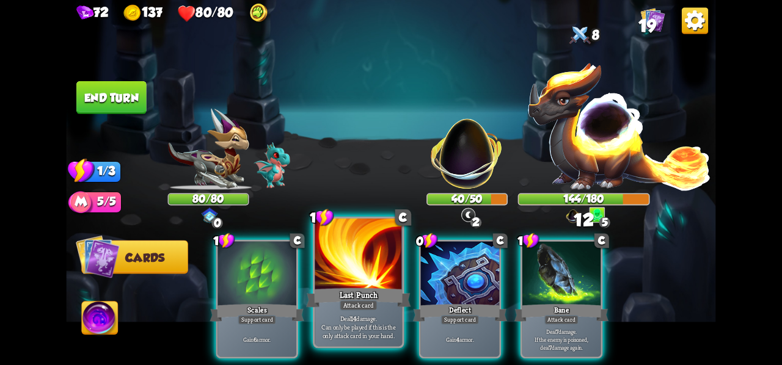
click at [376, 314] on div "Deal 14 damage. Can only be played if this is the only attack card in your hand." at bounding box center [358, 327] width 87 height 38
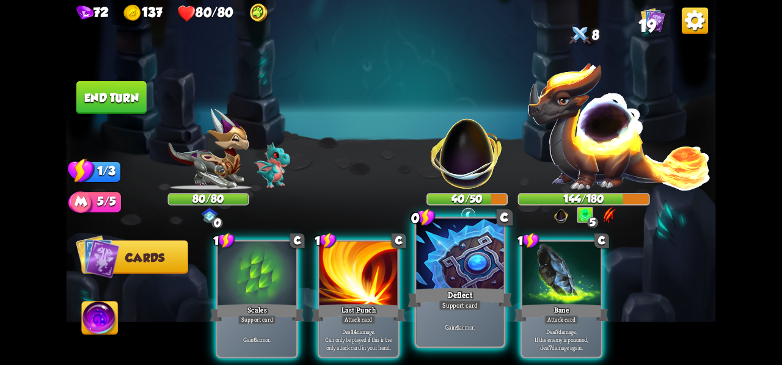
click at [462, 280] on div at bounding box center [460, 255] width 87 height 73
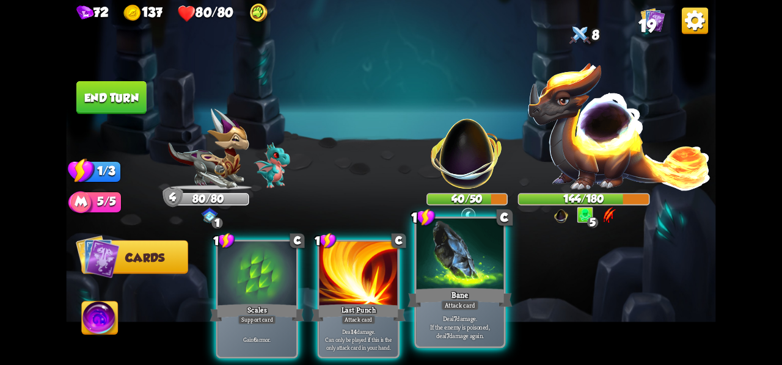
click at [459, 290] on div "Bane" at bounding box center [459, 297] width 104 height 23
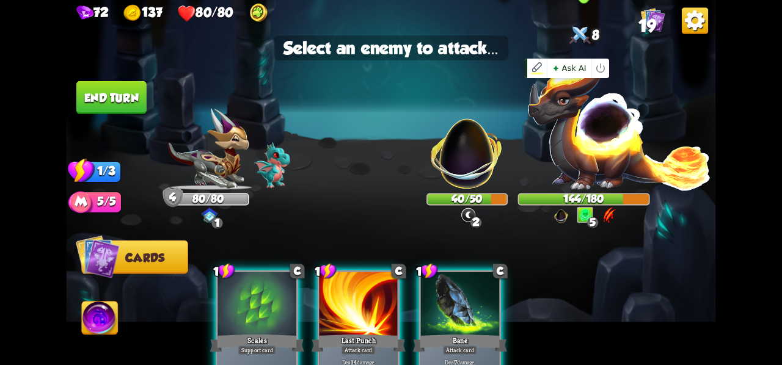
click at [604, 137] on img at bounding box center [619, 125] width 184 height 129
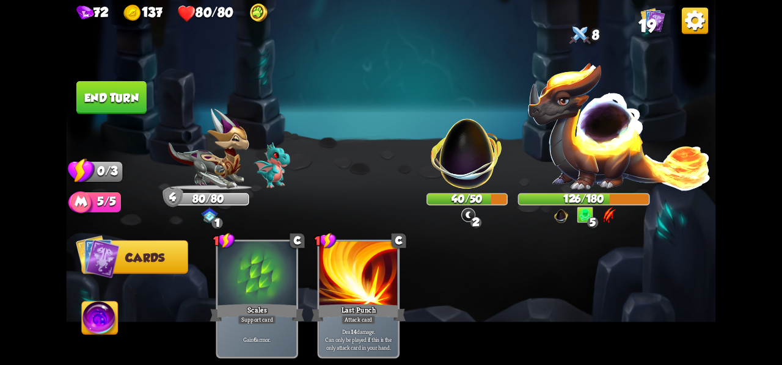
click at [125, 100] on button "End turn" at bounding box center [111, 97] width 70 height 33
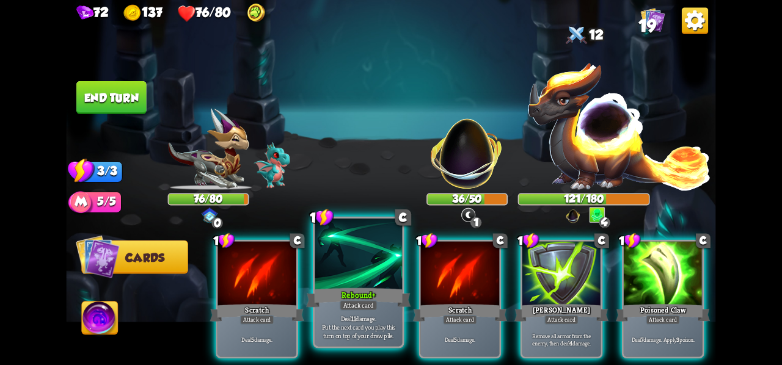
drag, startPoint x: 350, startPoint y: 266, endPoint x: 704, endPoint y: 316, distance: 357.1
click at [351, 266] on div at bounding box center [358, 255] width 87 height 73
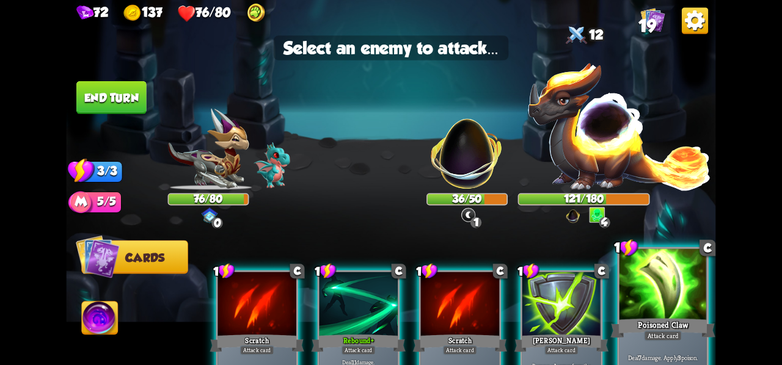
click at [677, 311] on div at bounding box center [662, 285] width 87 height 73
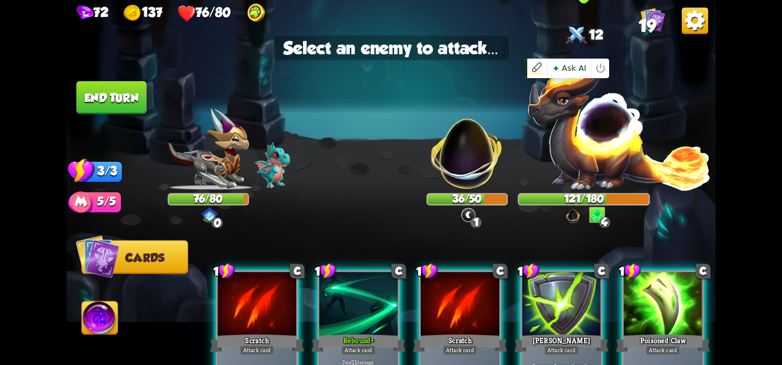
click at [595, 153] on img at bounding box center [619, 125] width 184 height 129
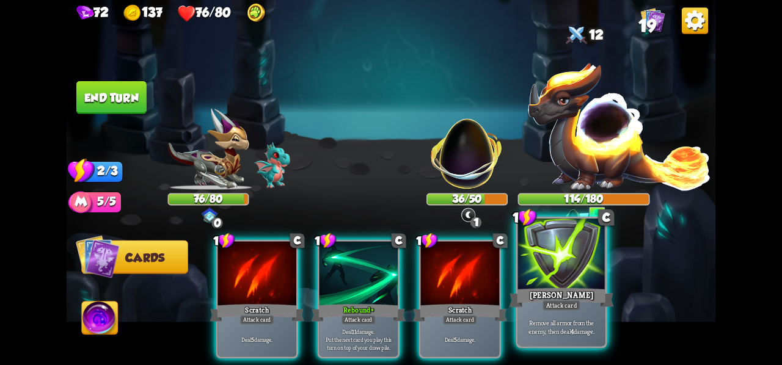
click at [558, 280] on div at bounding box center [561, 255] width 87 height 73
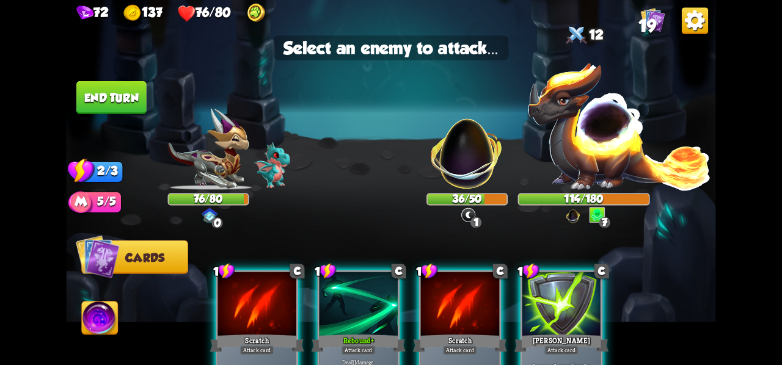
click at [529, 309] on div at bounding box center [561, 305] width 79 height 66
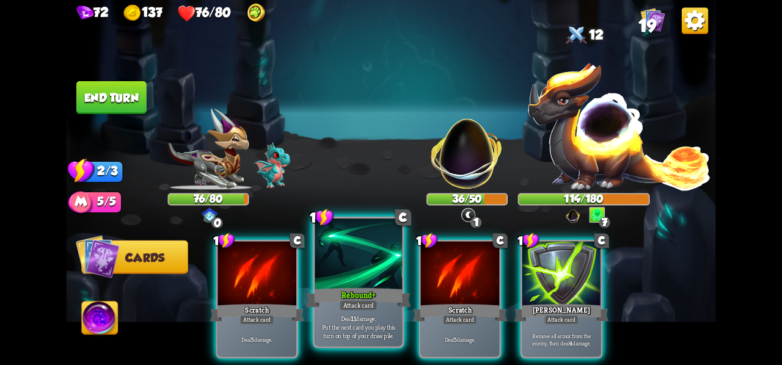
drag, startPoint x: 344, startPoint y: 291, endPoint x: 567, endPoint y: 222, distance: 232.8
click at [345, 291] on div "Rebound +" at bounding box center [358, 297] width 104 height 23
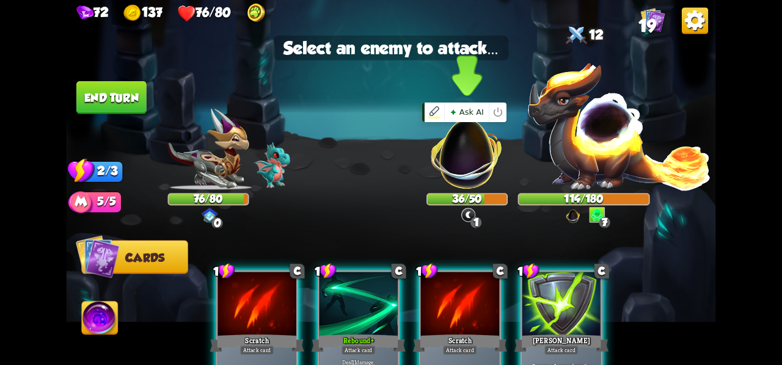
click at [459, 156] on img at bounding box center [466, 147] width 85 height 85
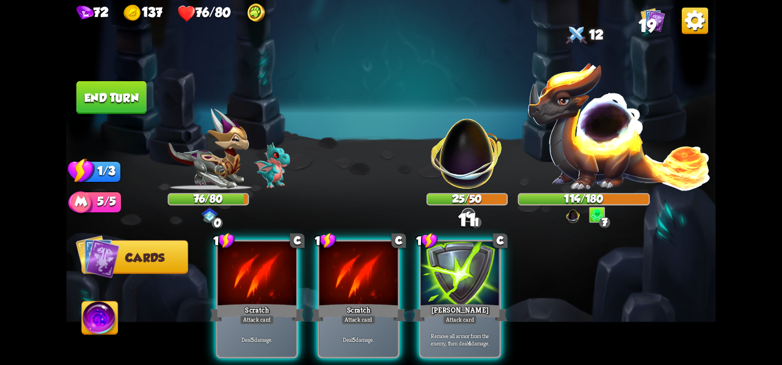
drag, startPoint x: 246, startPoint y: 279, endPoint x: 483, endPoint y: 213, distance: 246.7
click at [245, 279] on div at bounding box center [256, 275] width 79 height 66
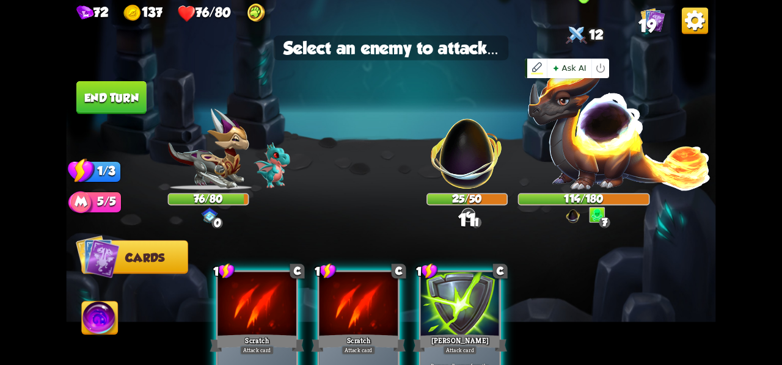
click at [579, 162] on img at bounding box center [619, 125] width 184 height 129
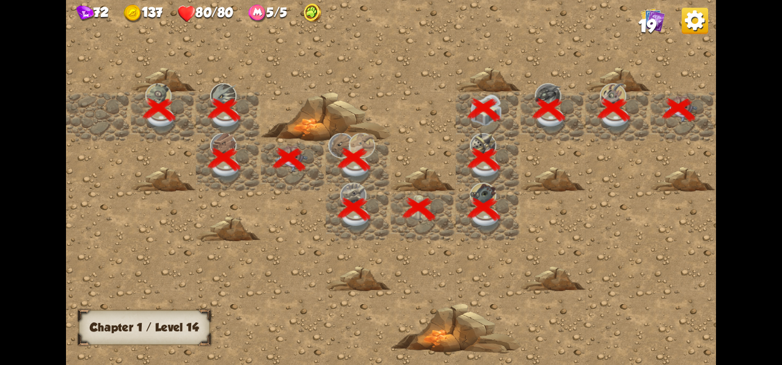
scroll to position [0, 235]
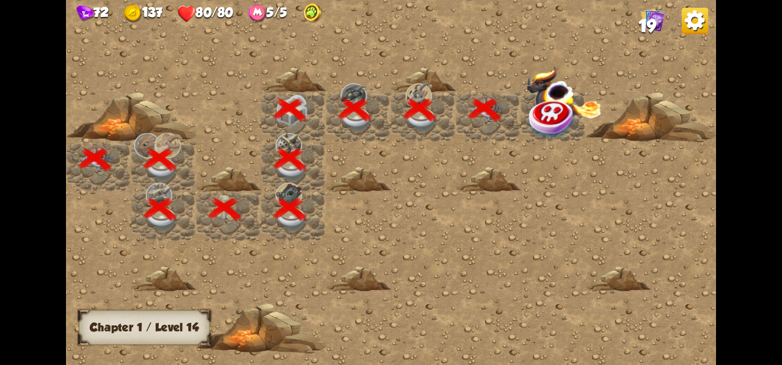
click at [544, 119] on img at bounding box center [552, 119] width 49 height 42
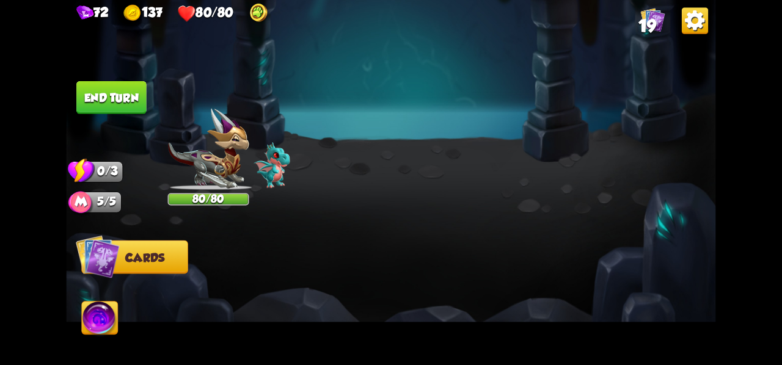
click at [407, 334] on video at bounding box center [397, 344] width 136 height 98
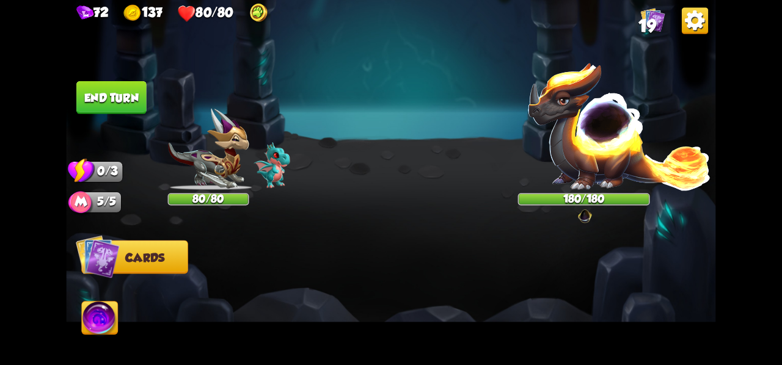
click at [407, 334] on video at bounding box center [397, 344] width 136 height 98
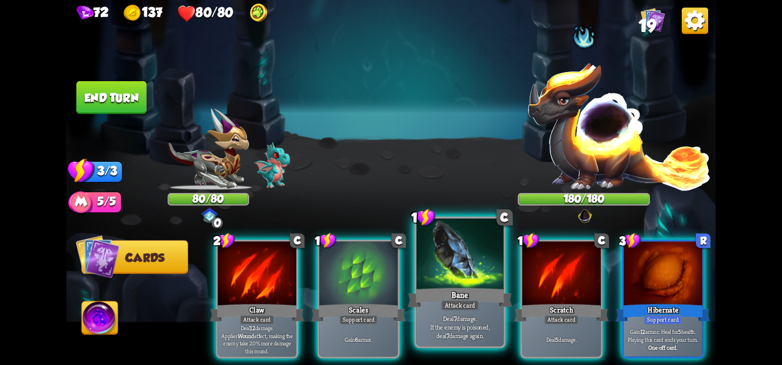
click at [473, 282] on div at bounding box center [460, 255] width 87 height 73
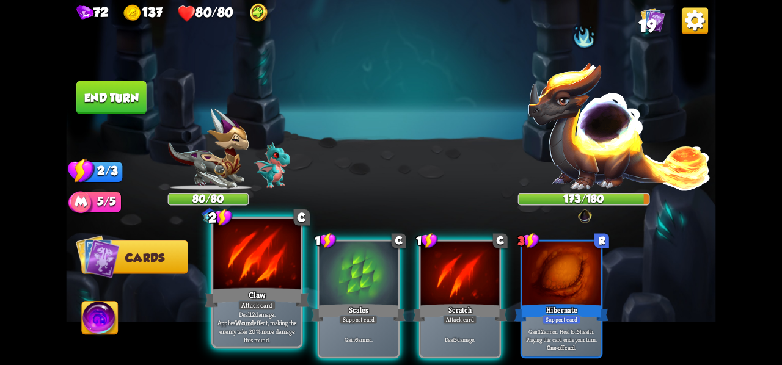
click at [292, 286] on div "Claw" at bounding box center [257, 297] width 104 height 23
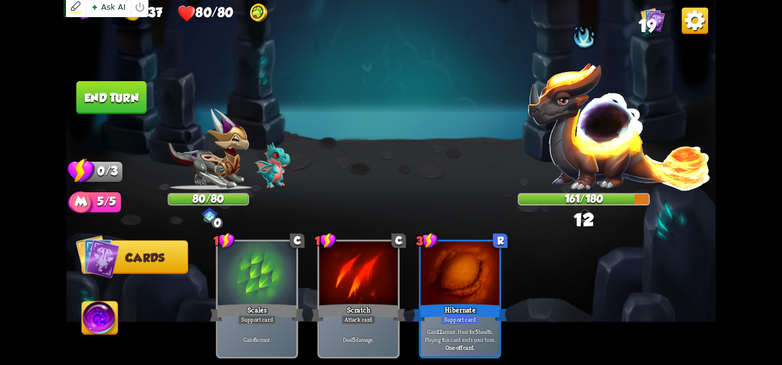
click at [115, 113] on button "End turn" at bounding box center [111, 98] width 71 height 34
